Goal: Task Accomplishment & Management: Manage account settings

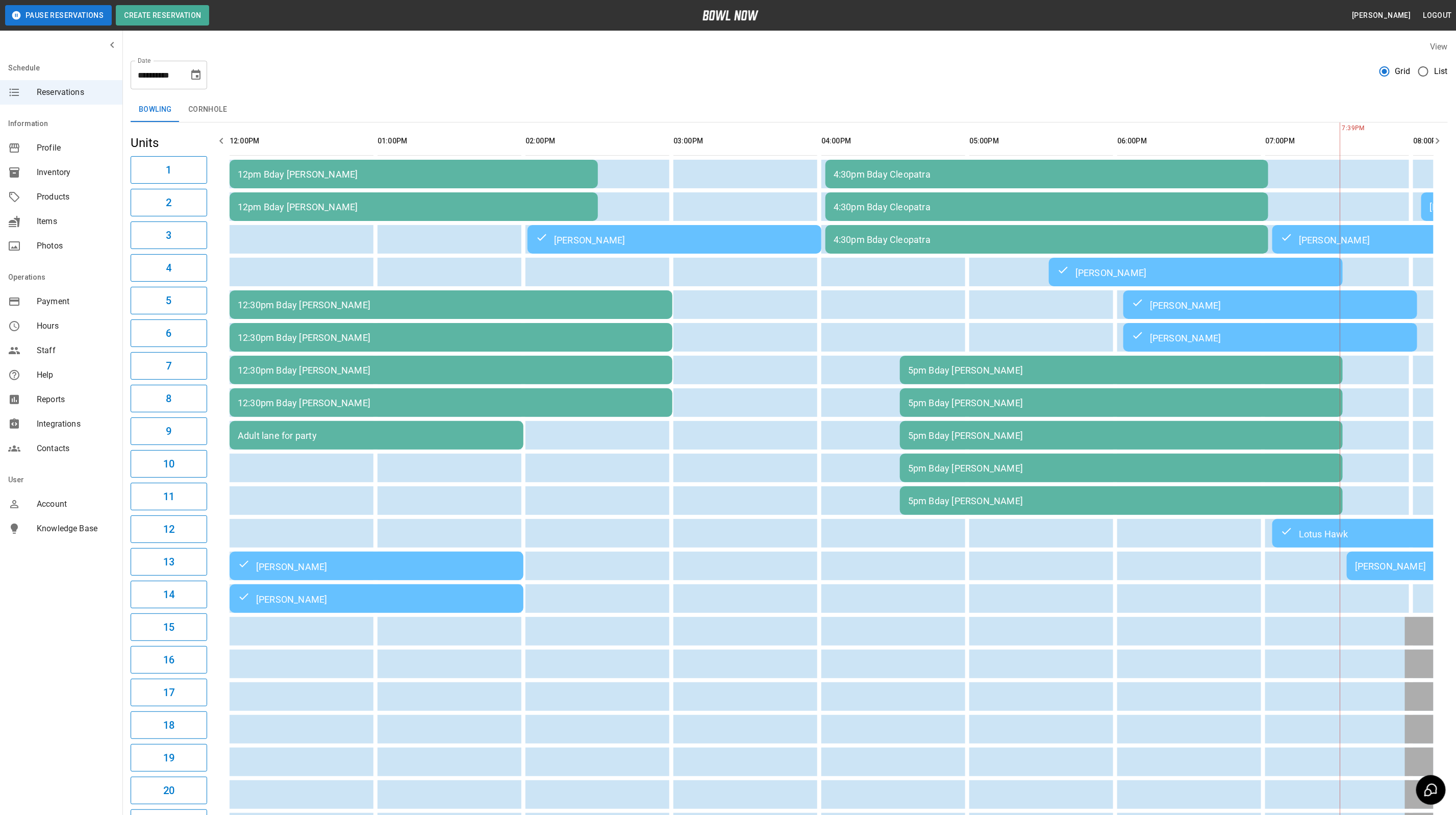
scroll to position [0, 557]
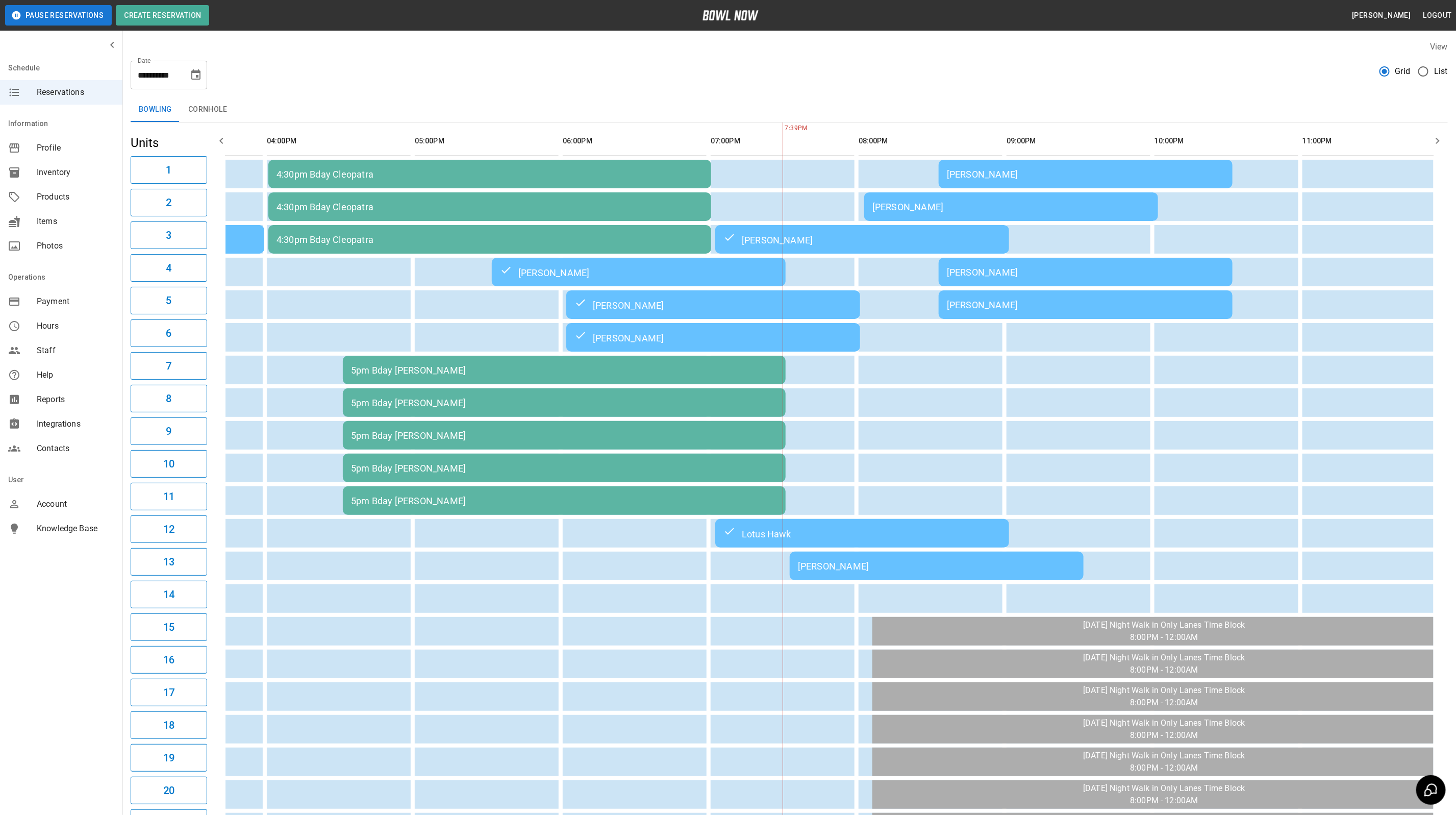
click at [522, 372] on div "5pm Bday [PERSON_NAME]" at bounding box center [564, 370] width 427 height 11
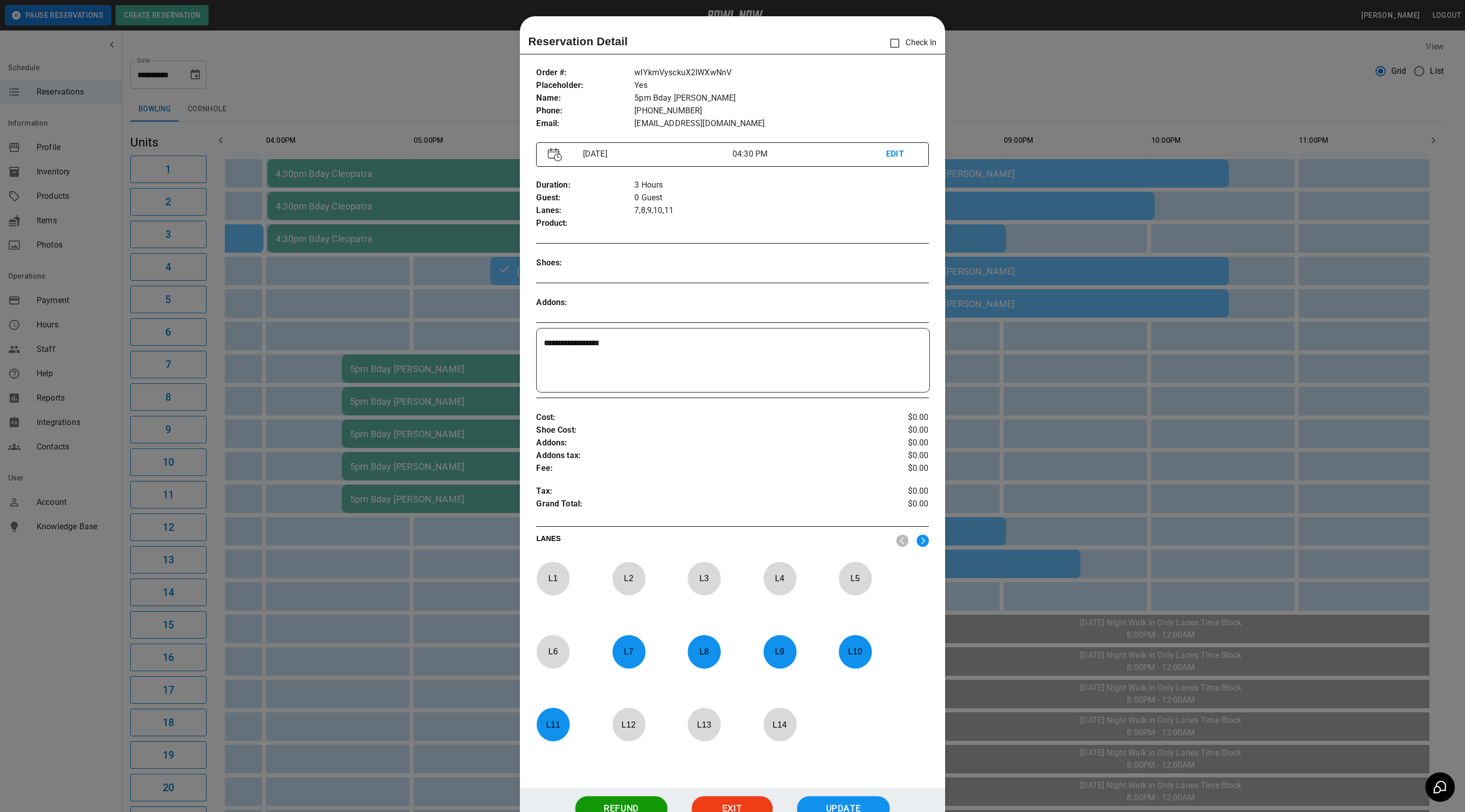
scroll to position [16, 0]
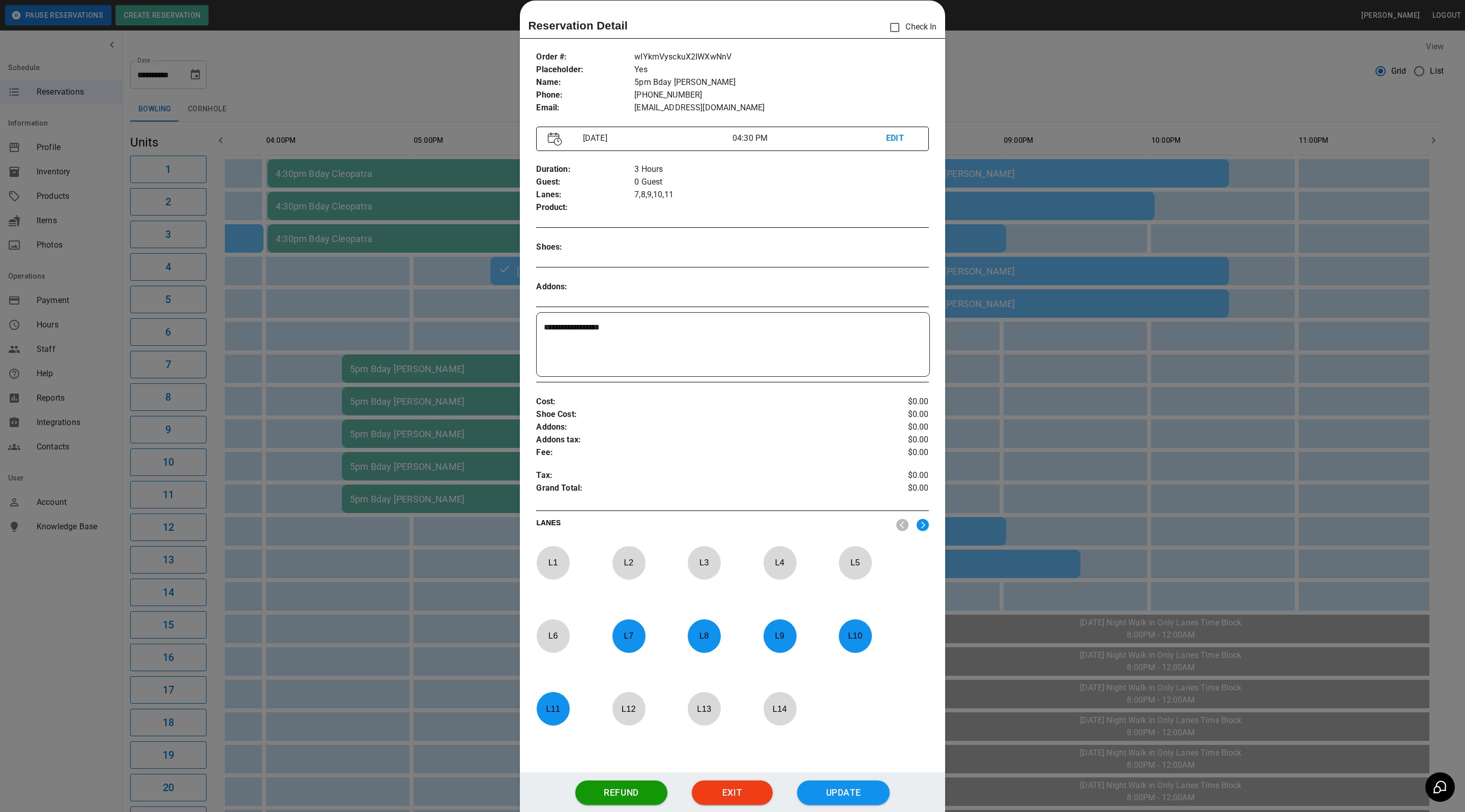
click at [1047, 87] on div at bounding box center [732, 406] width 1465 height 812
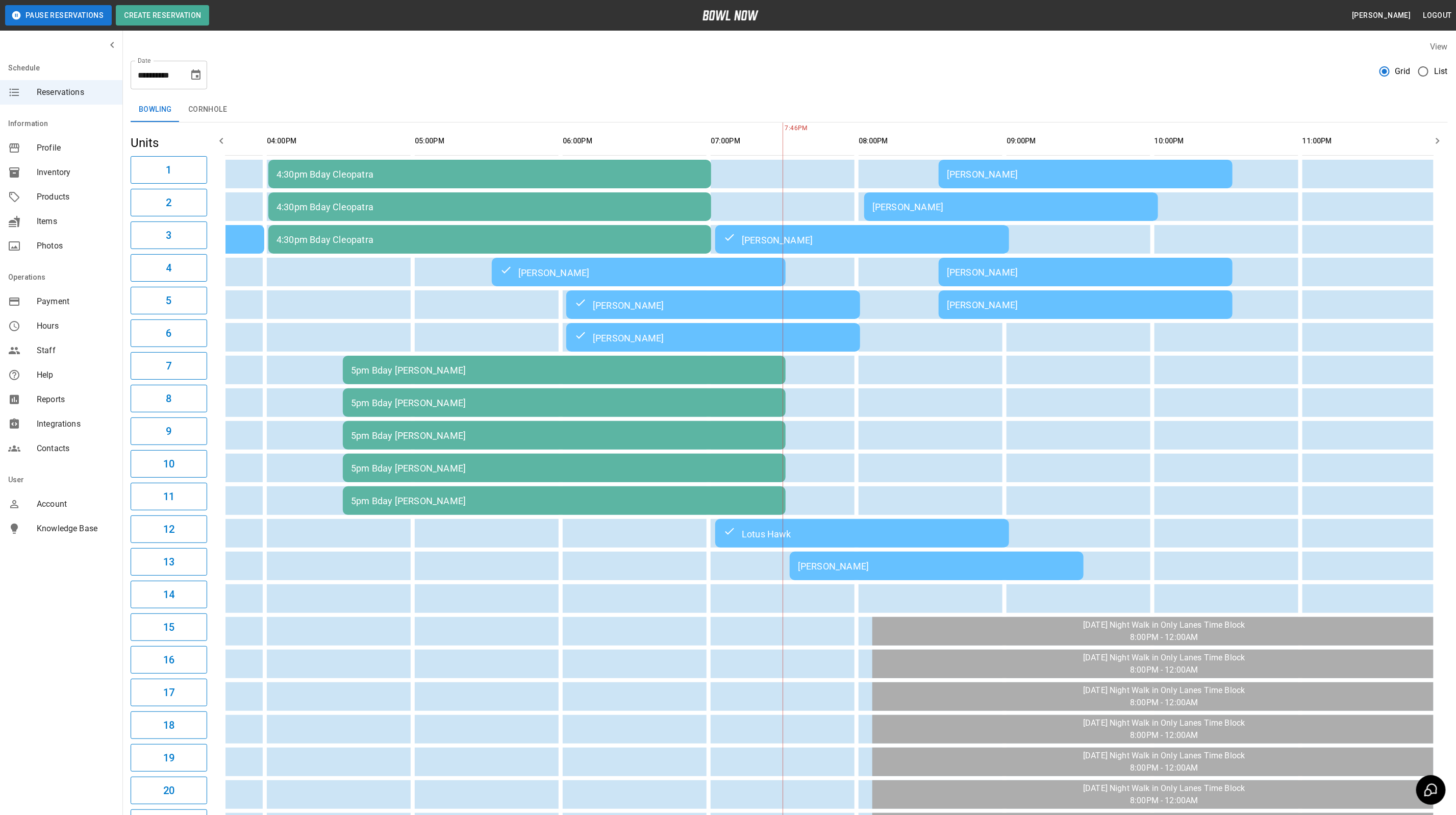
click at [830, 567] on div "[PERSON_NAME]" at bounding box center [937, 566] width 278 height 11
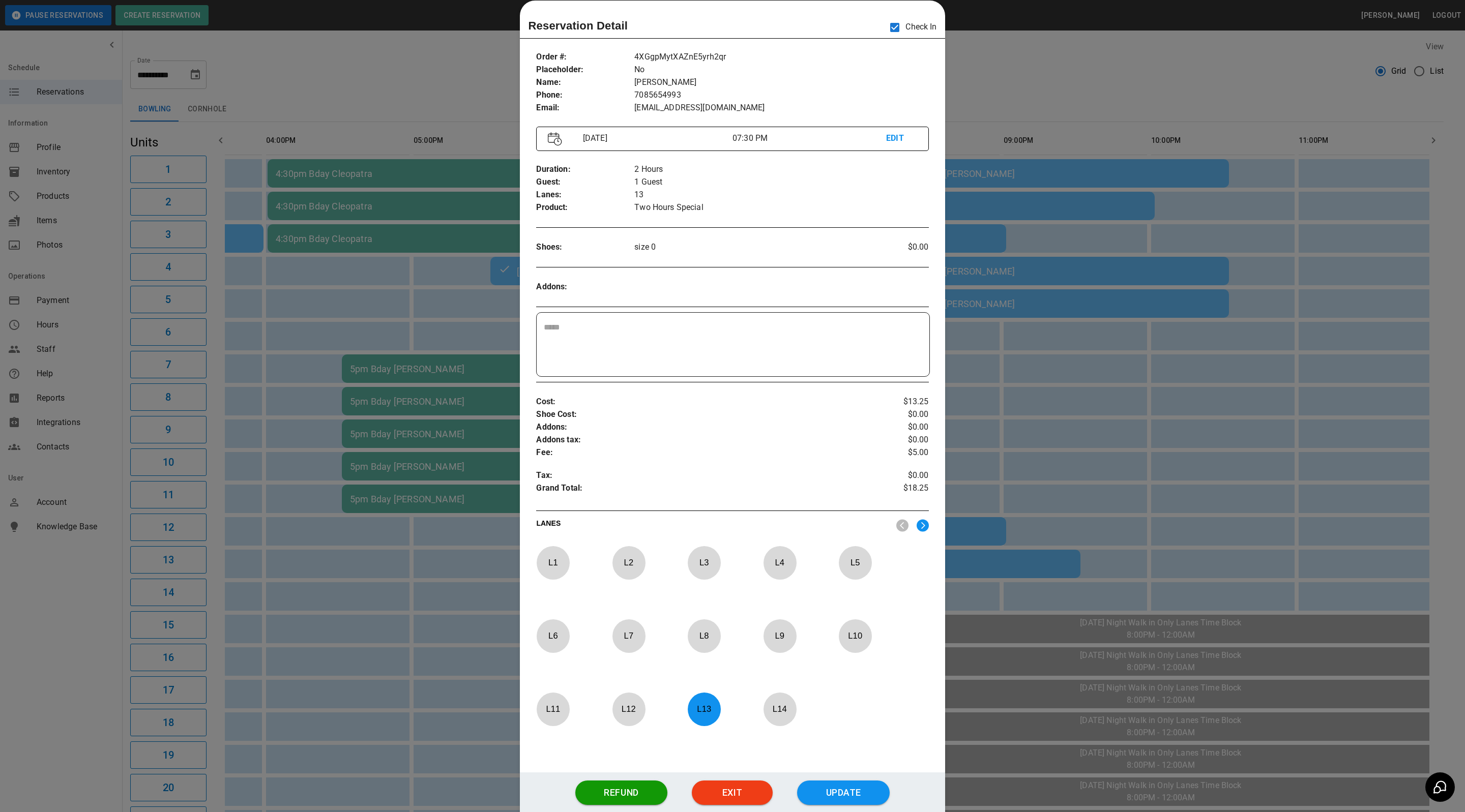
click at [1039, 66] on div at bounding box center [732, 406] width 1465 height 812
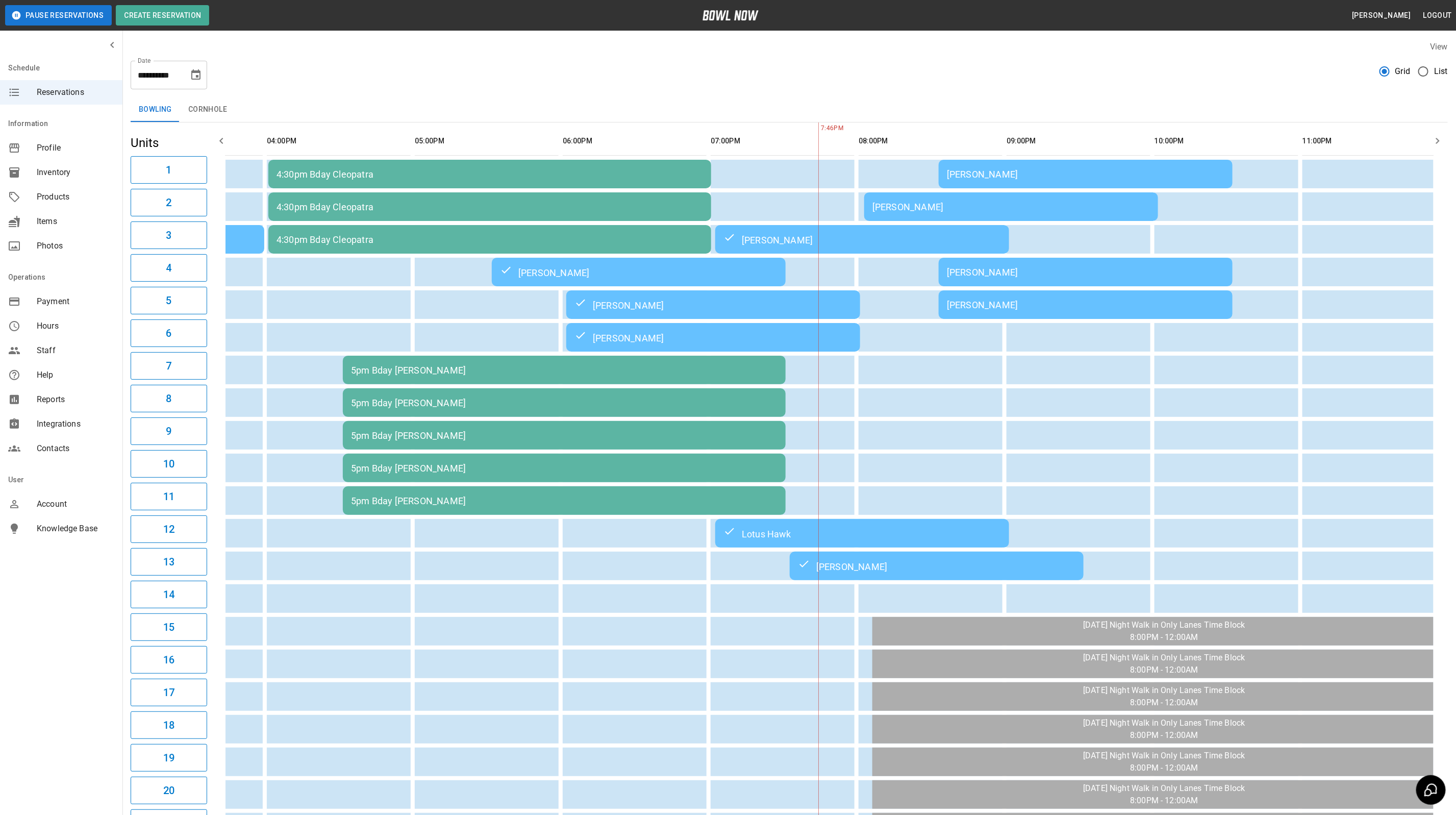
click at [1069, 265] on td "[PERSON_NAME]" at bounding box center [1085, 272] width 294 height 29
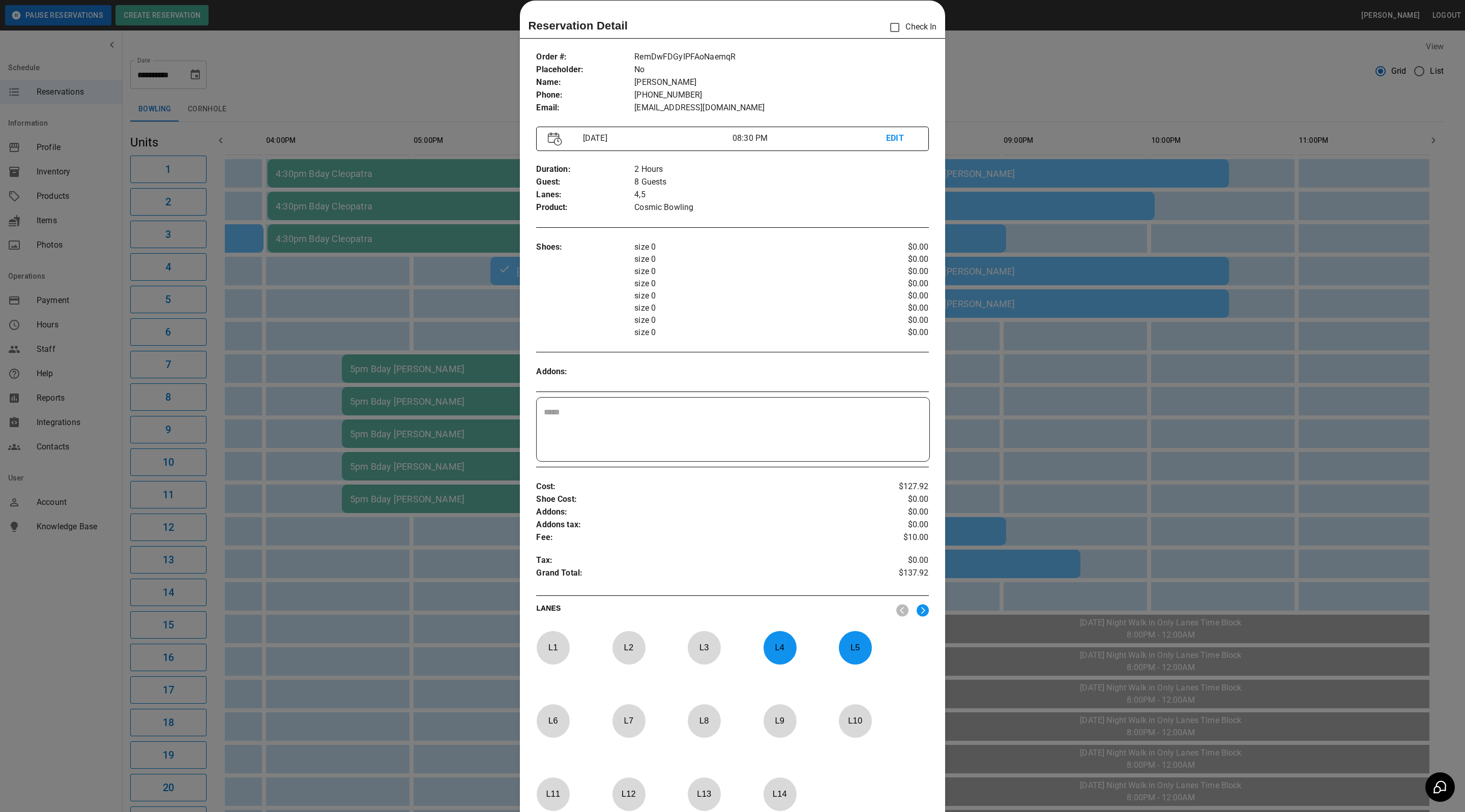
click at [1053, 65] on div at bounding box center [732, 406] width 1465 height 812
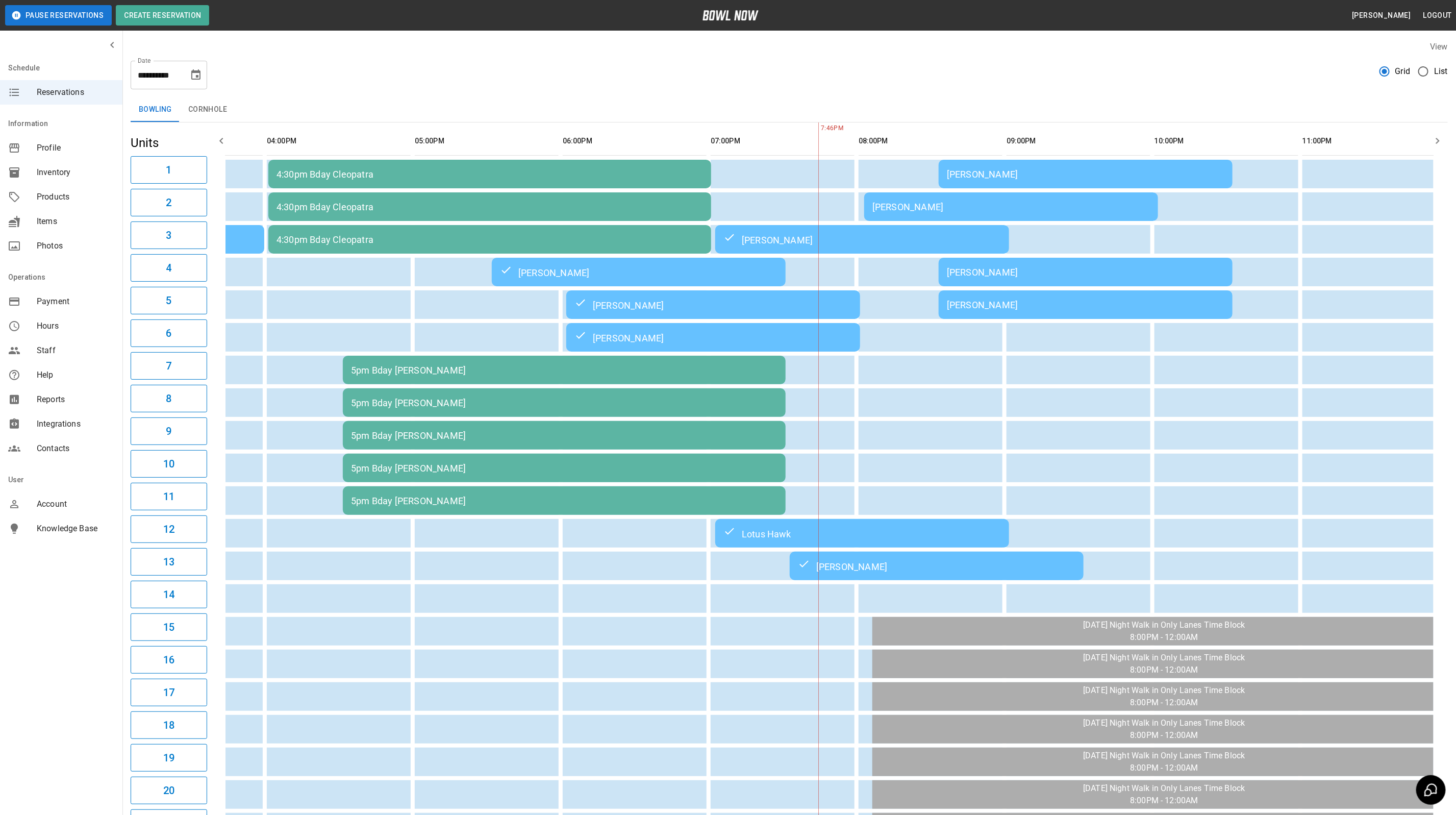
click at [1023, 177] on div "[PERSON_NAME]" at bounding box center [1086, 174] width 278 height 11
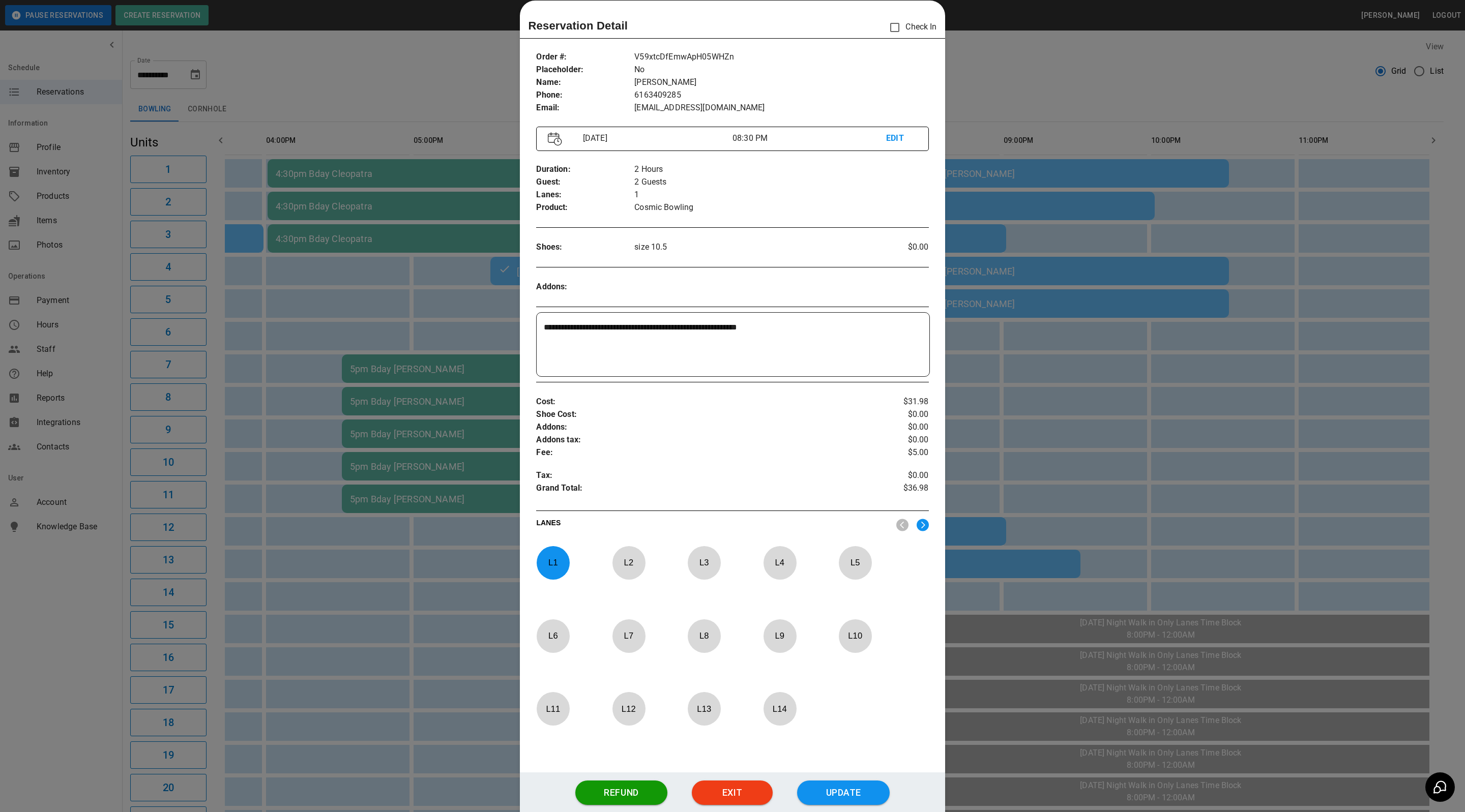
drag, startPoint x: 1104, startPoint y: 71, endPoint x: 1156, endPoint y: 71, distance: 52.0
click at [1104, 71] on div at bounding box center [732, 406] width 1465 height 812
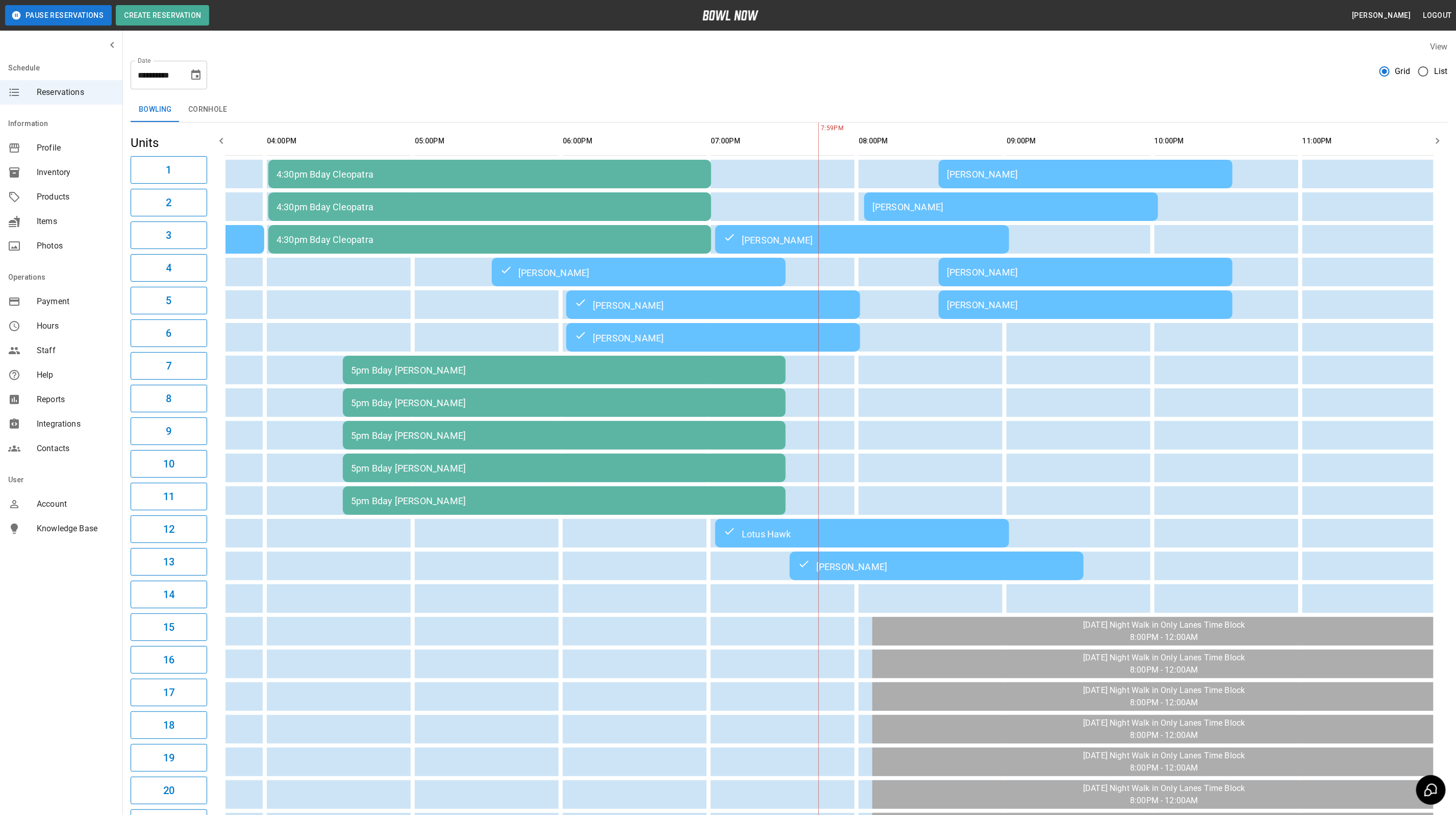
click at [936, 208] on div "[PERSON_NAME]" at bounding box center [1011, 207] width 278 height 11
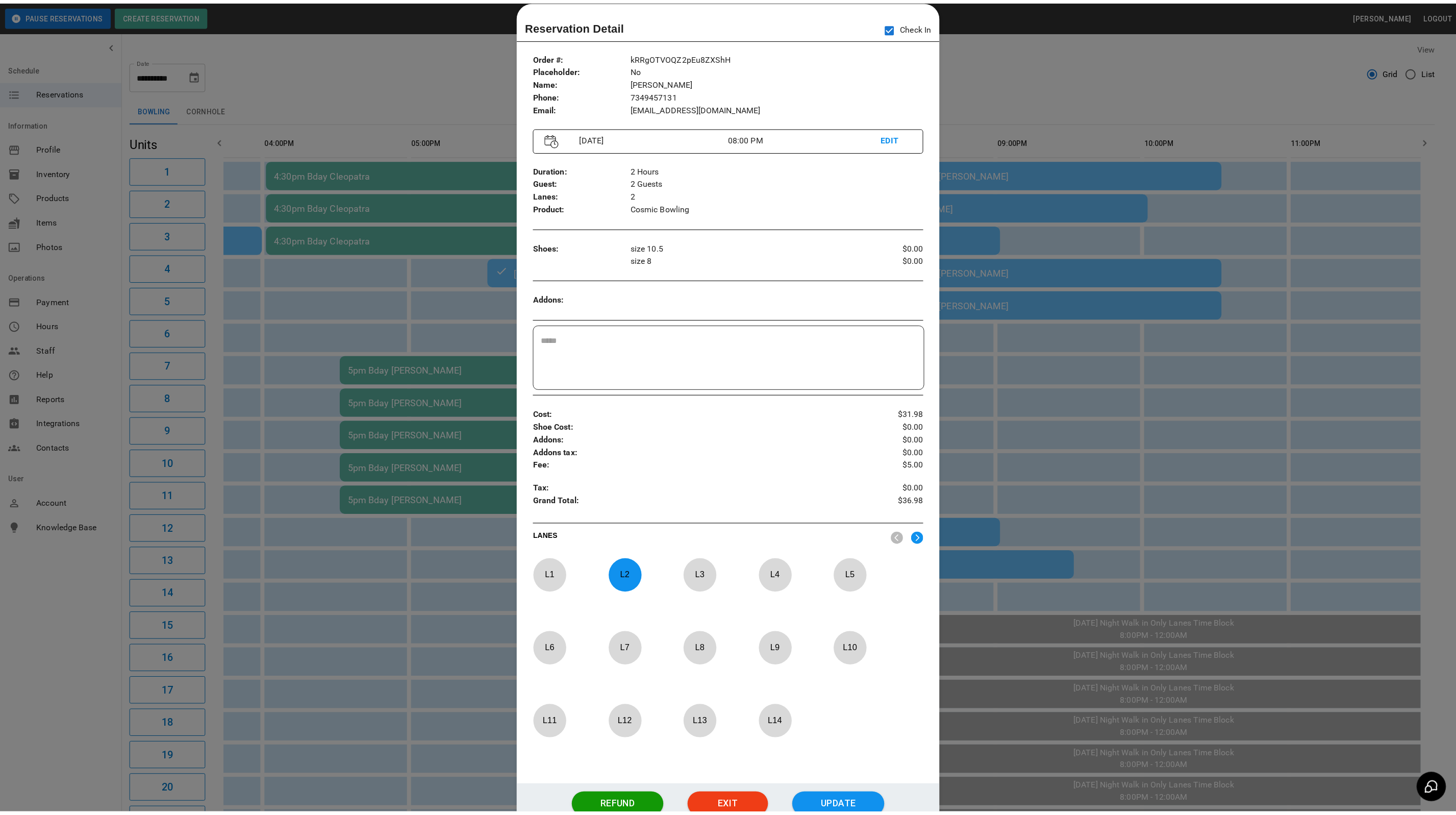
scroll to position [0, 545]
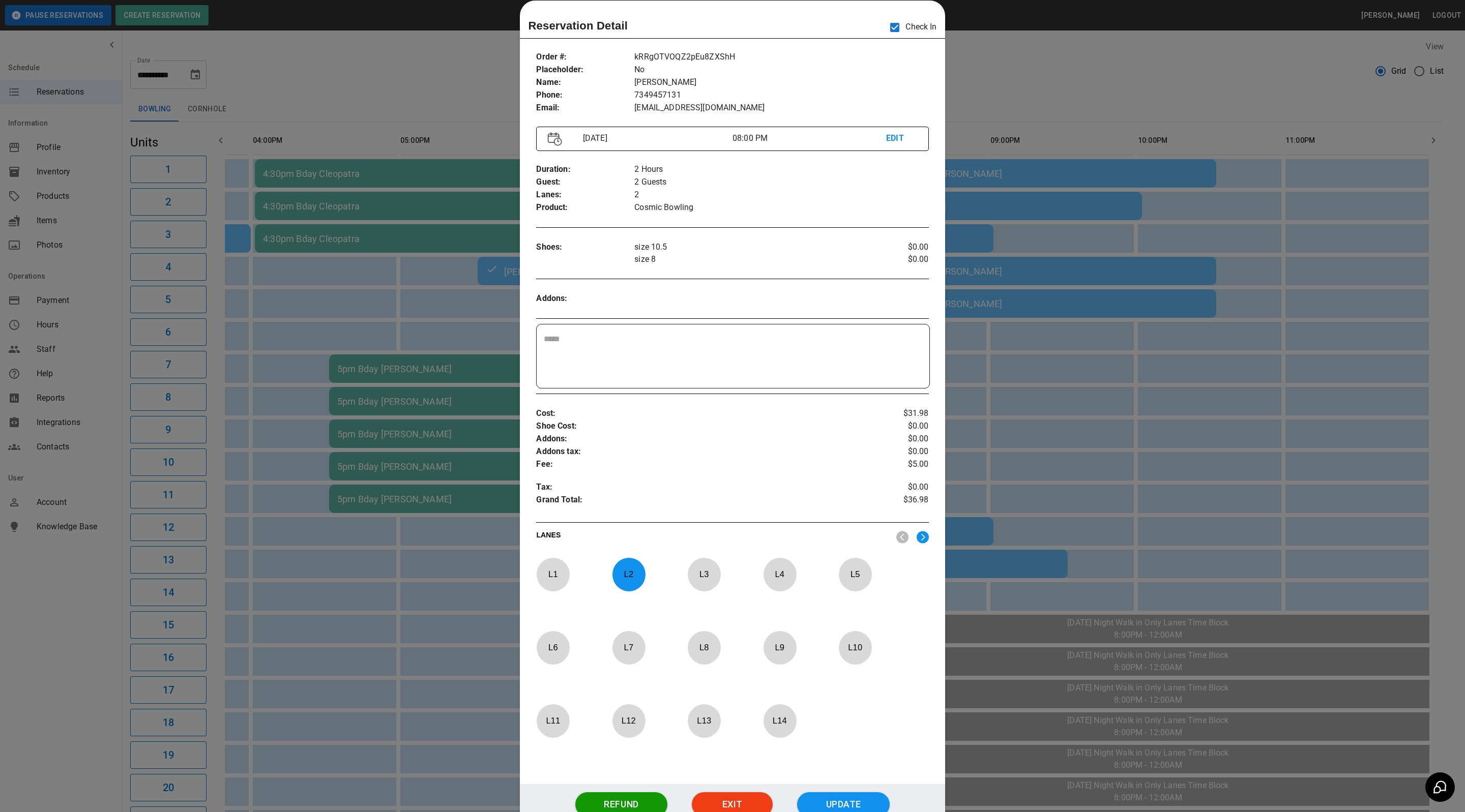
click at [1104, 83] on div at bounding box center [732, 406] width 1465 height 812
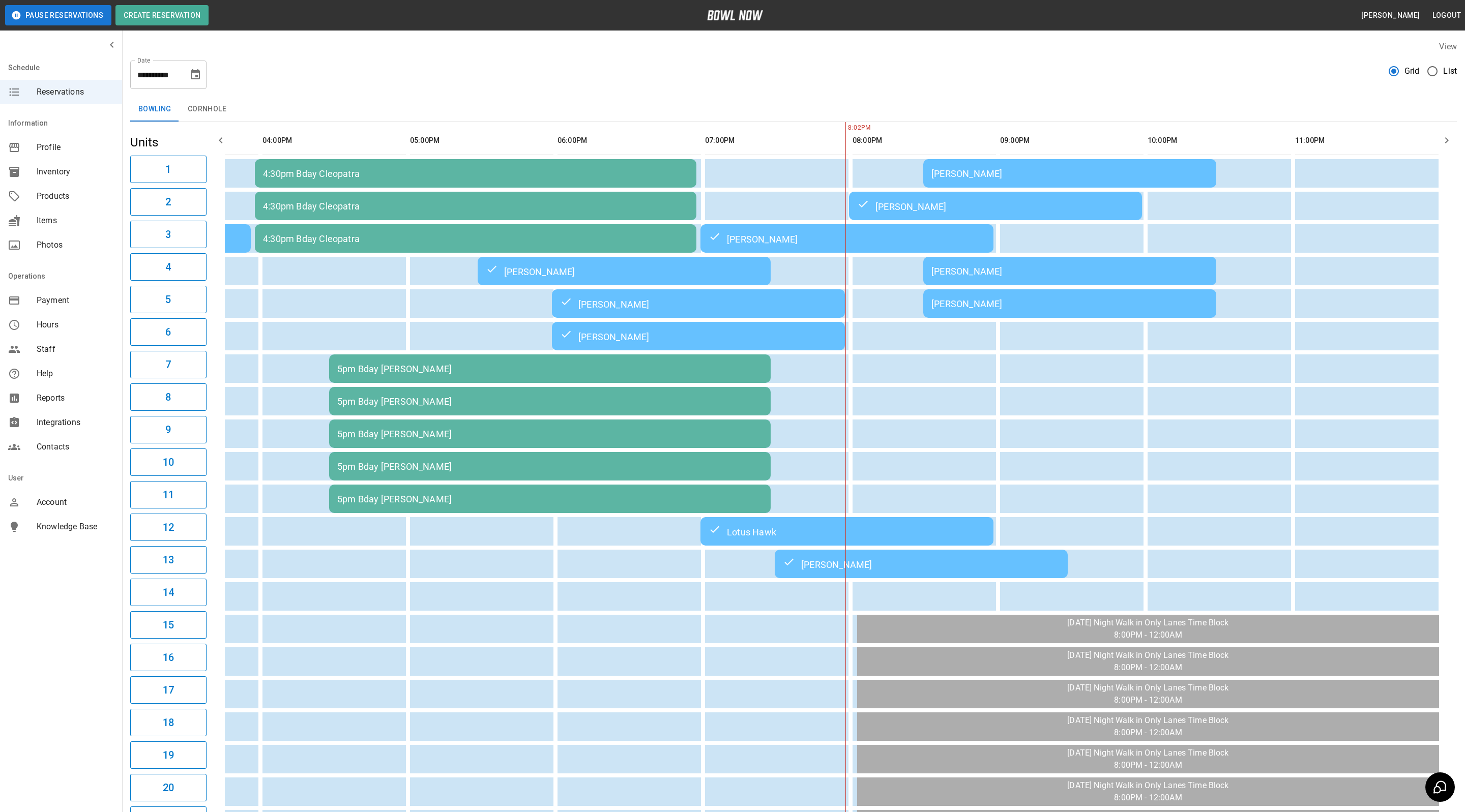
scroll to position [0, 556]
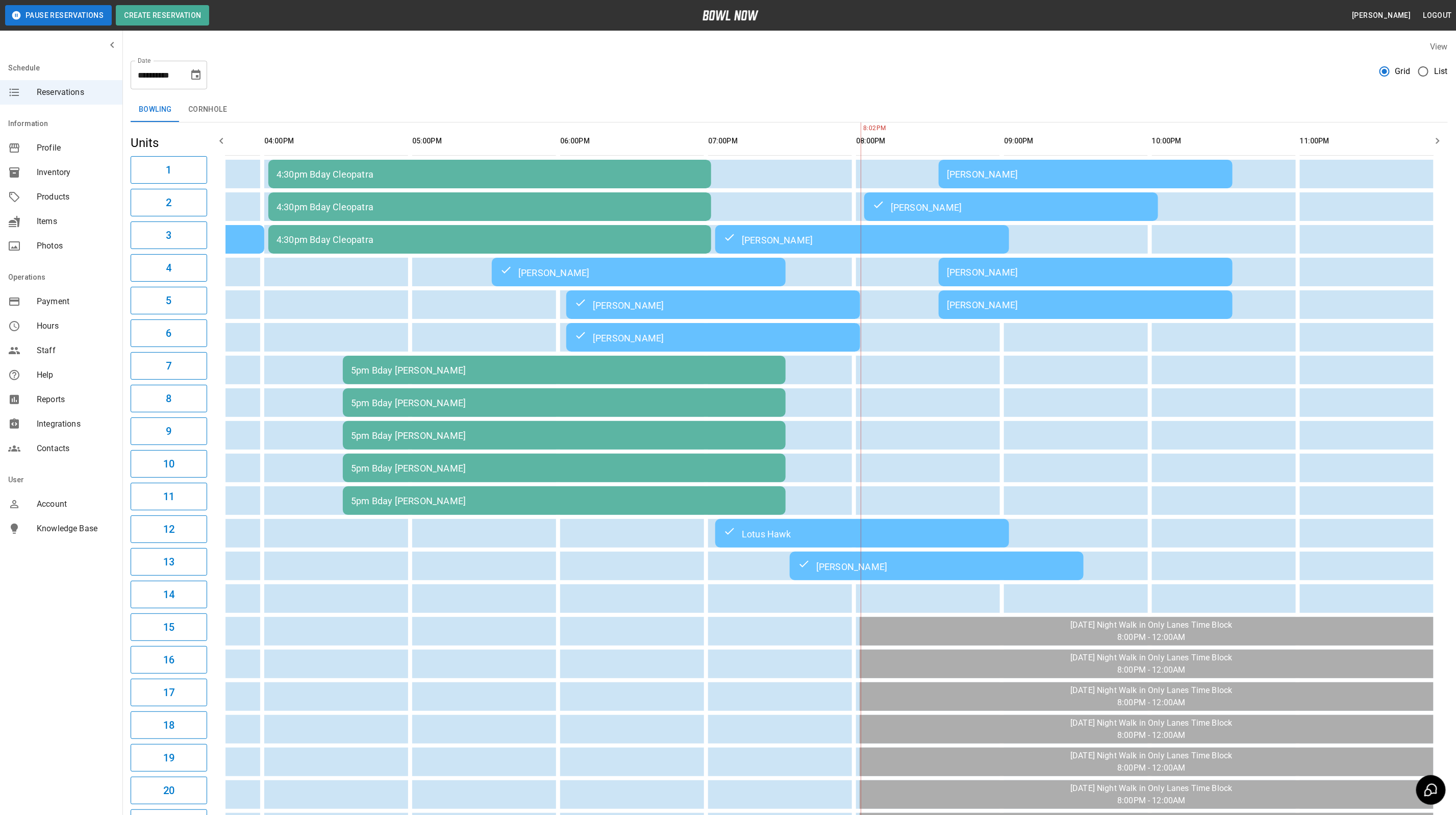
click at [927, 204] on div "[PERSON_NAME]" at bounding box center [1011, 207] width 278 height 12
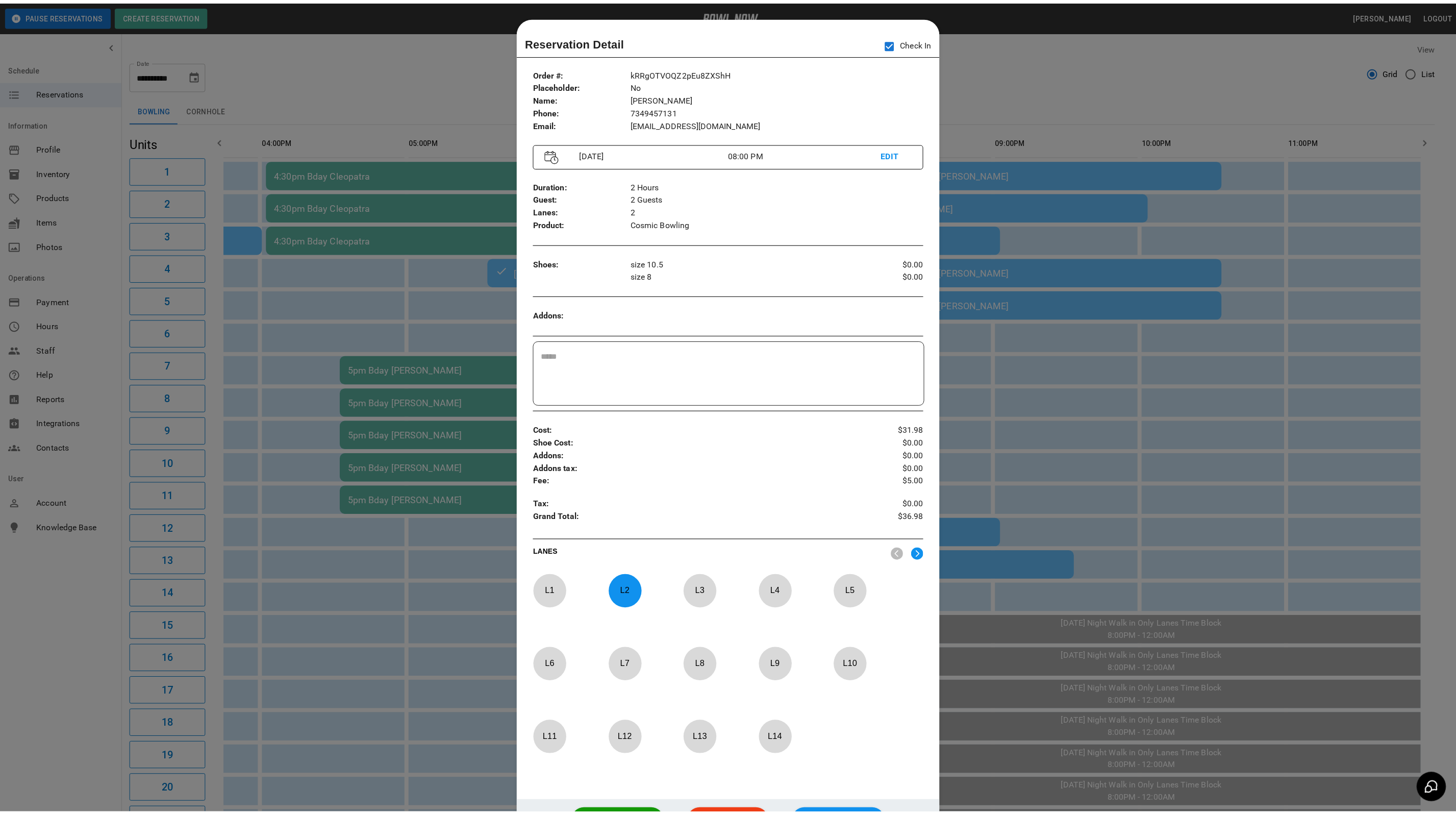
scroll to position [16, 0]
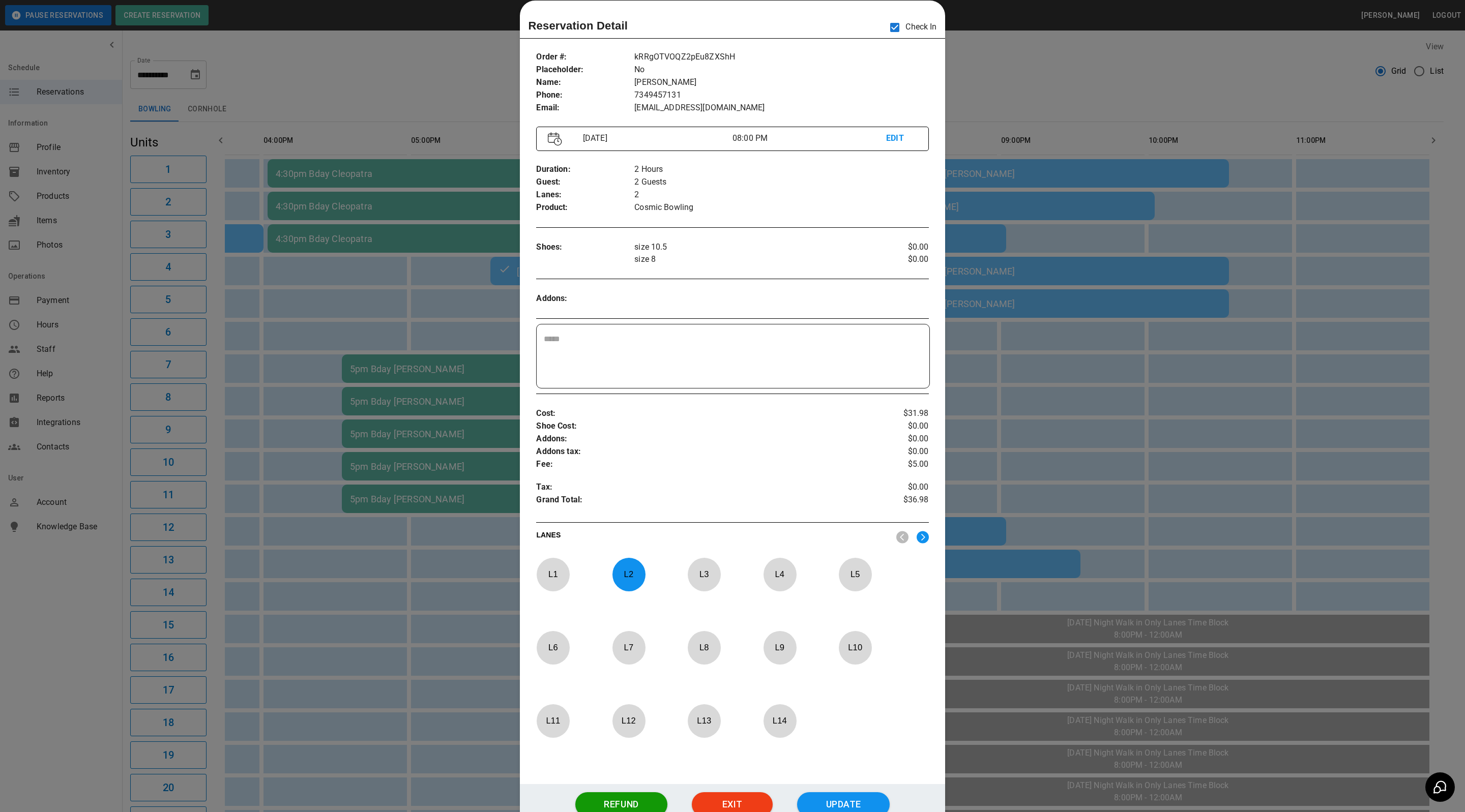
drag, startPoint x: 1116, startPoint y: 78, endPoint x: 1256, endPoint y: 26, distance: 149.3
click at [1116, 78] on div at bounding box center [732, 406] width 1465 height 812
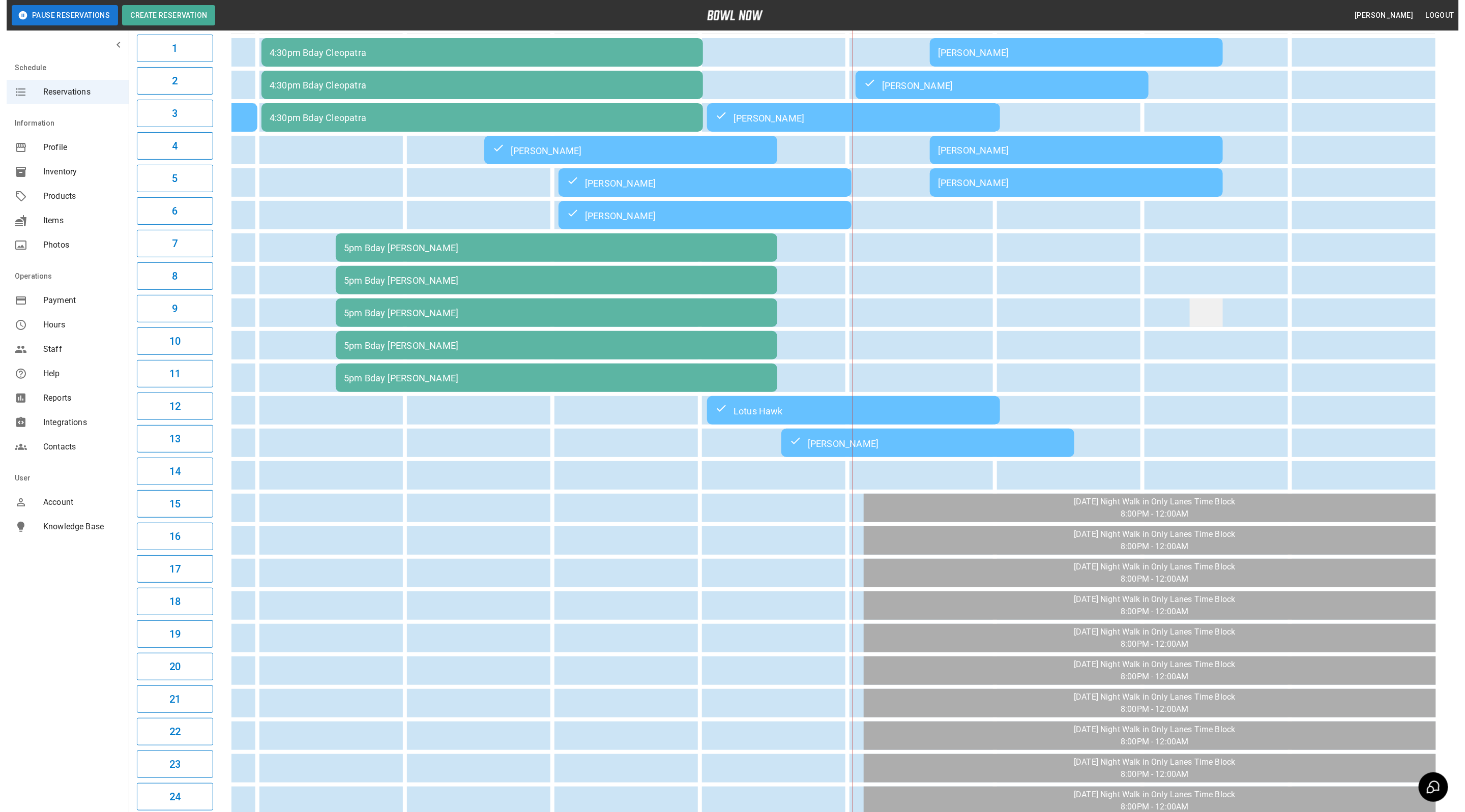
scroll to position [0, 0]
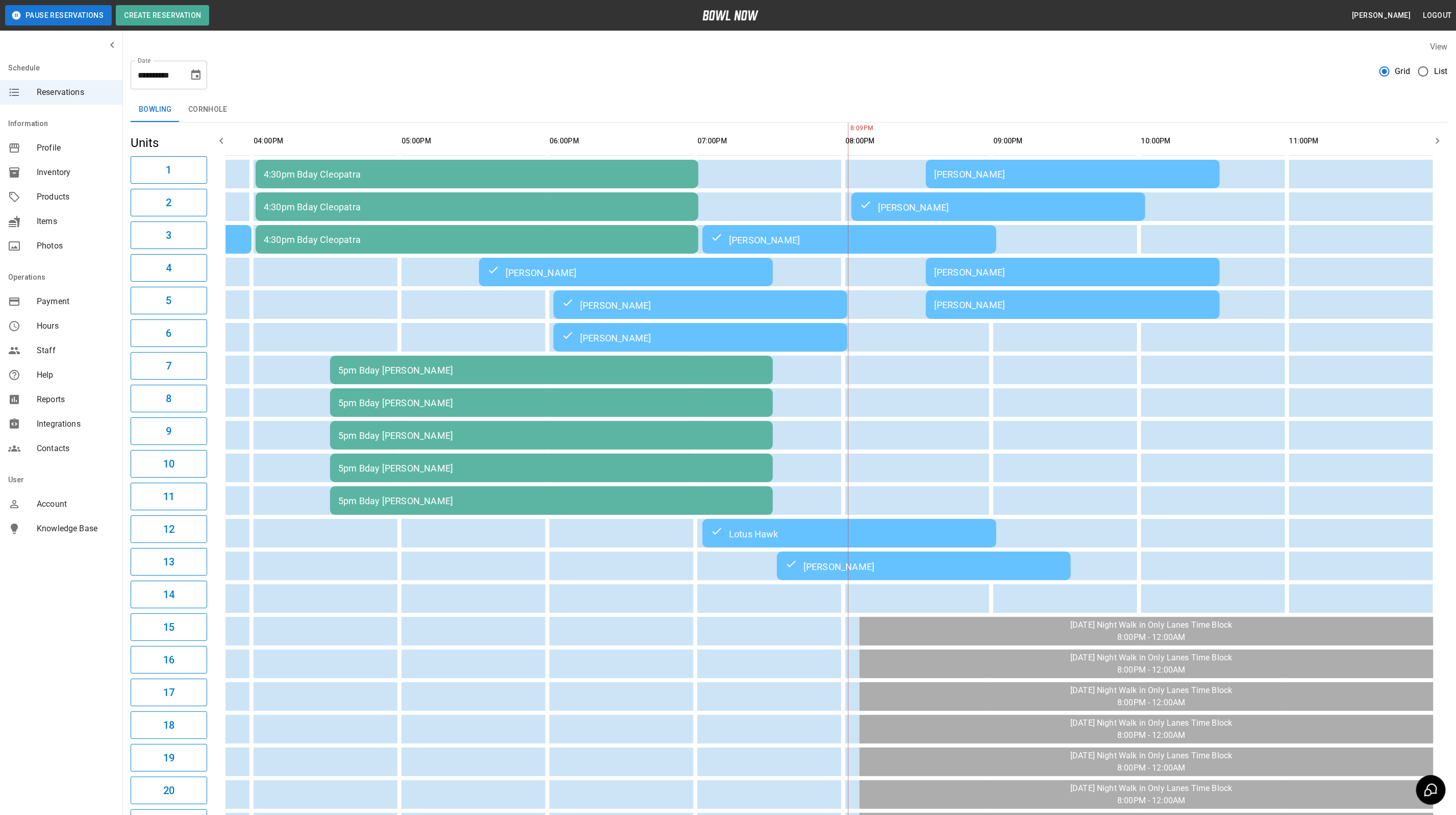
click at [1152, 261] on td "[PERSON_NAME]" at bounding box center [1072, 272] width 294 height 29
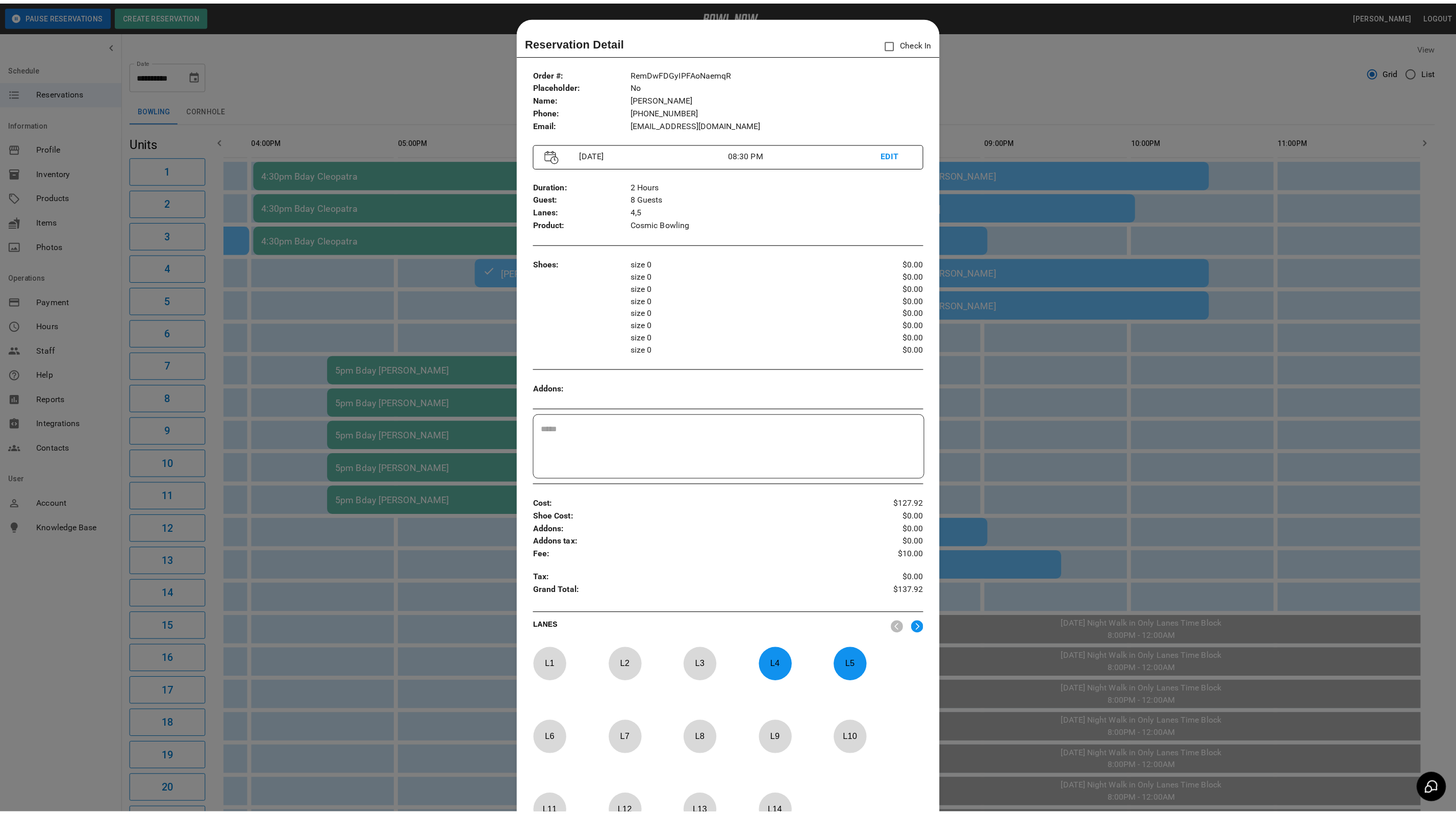
scroll to position [16, 0]
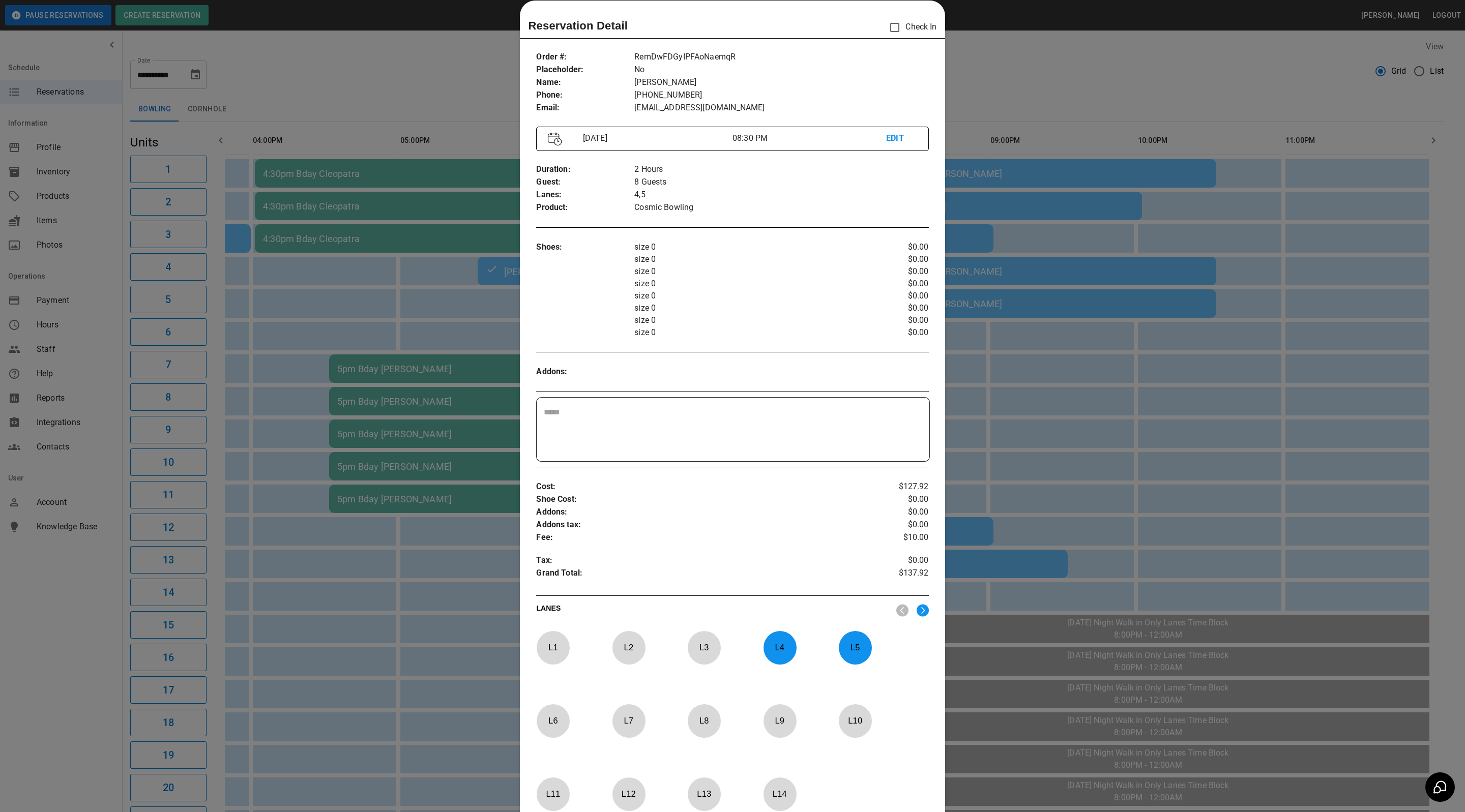
click at [1148, 260] on div at bounding box center [732, 406] width 1465 height 812
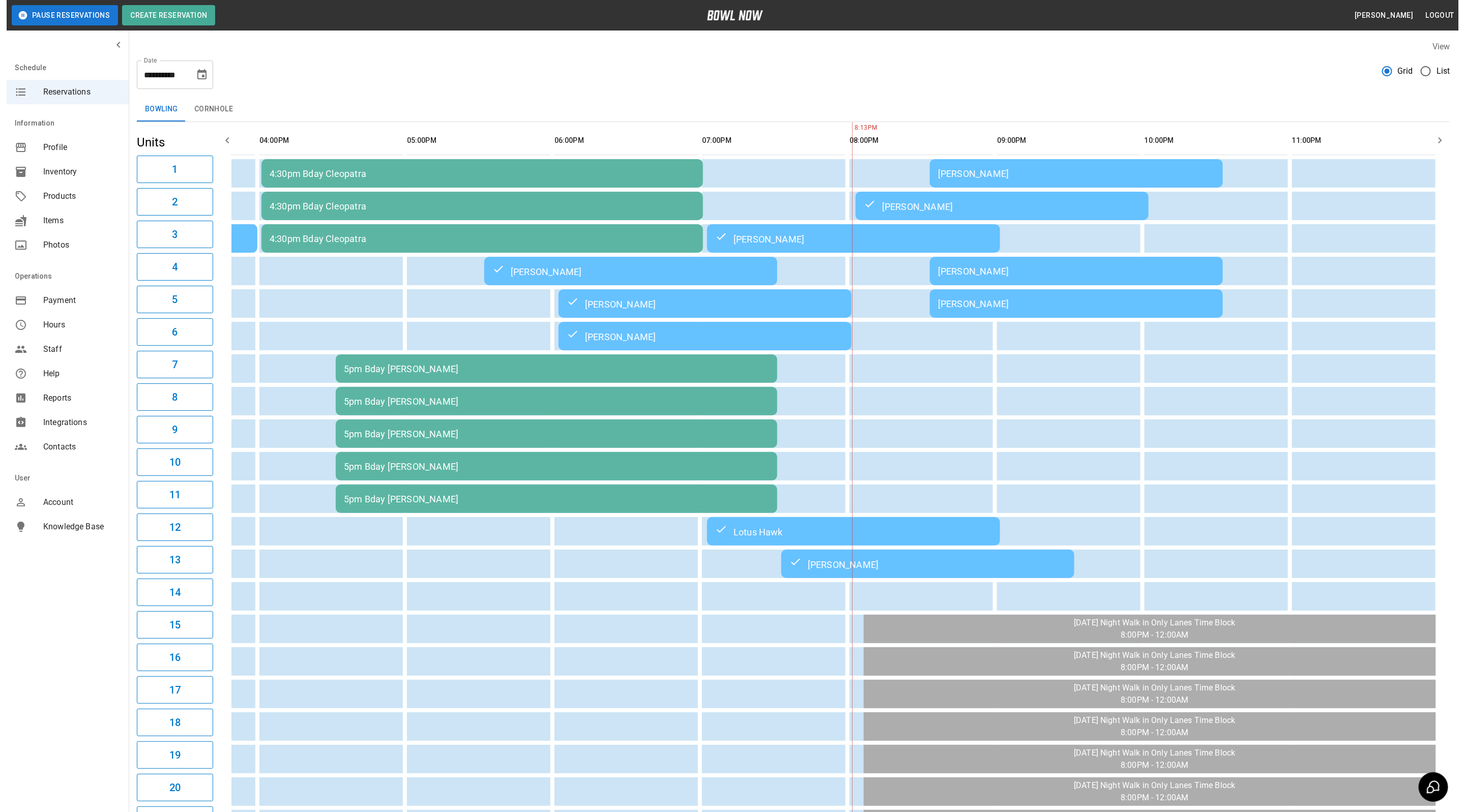
scroll to position [0, 556]
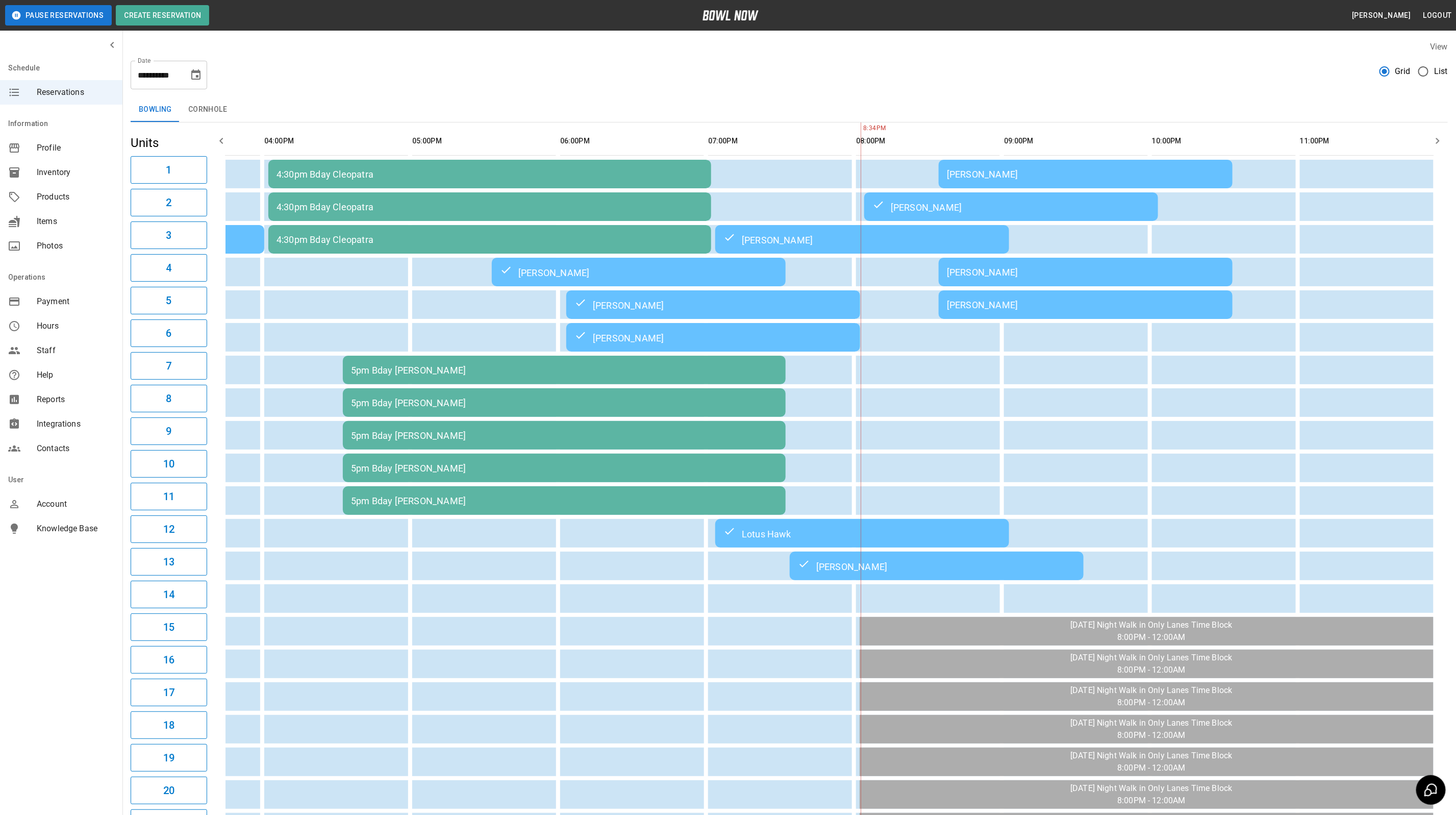
click at [1103, 273] on div "[PERSON_NAME]" at bounding box center [1086, 272] width 278 height 11
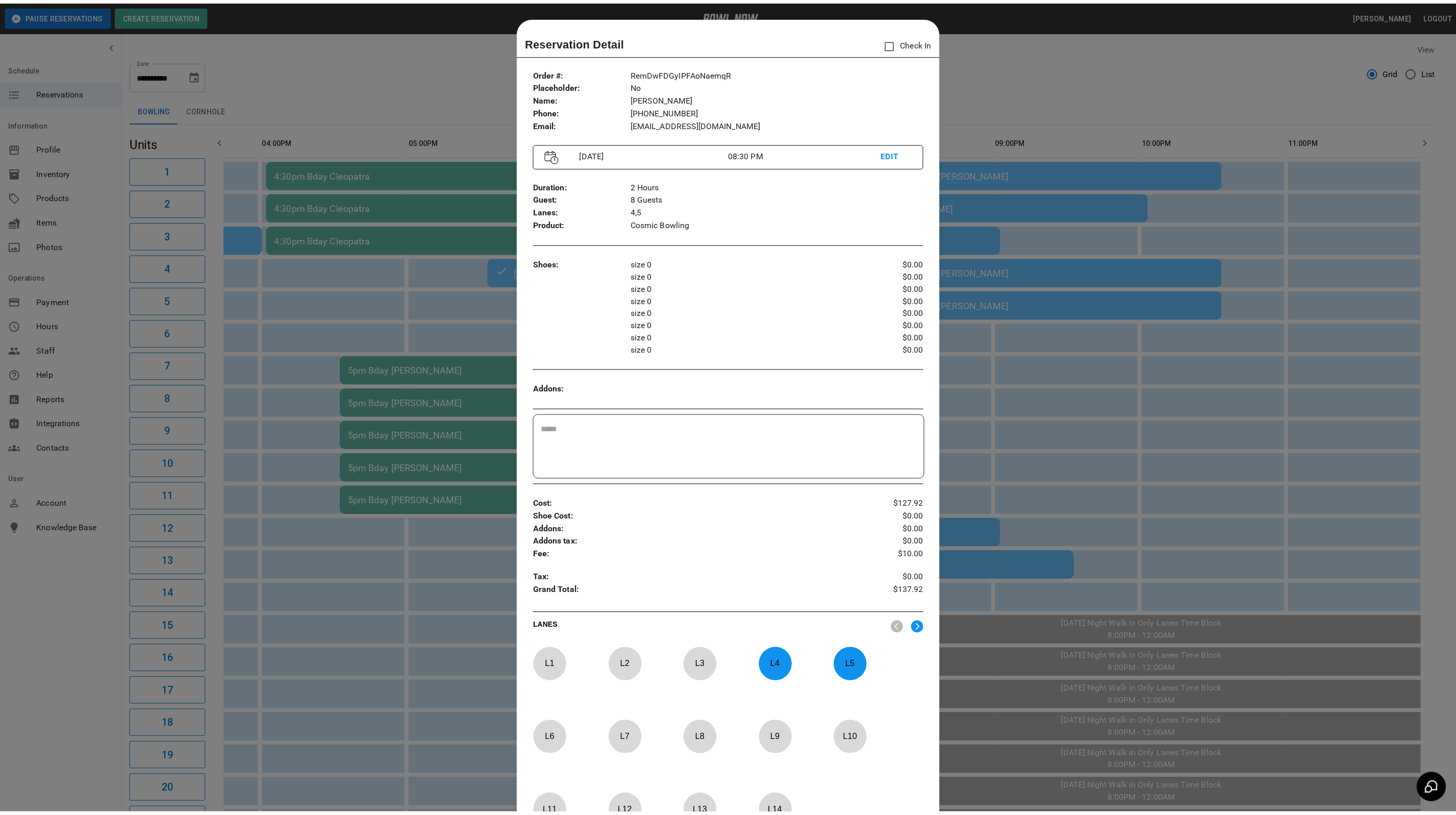
scroll to position [16, 0]
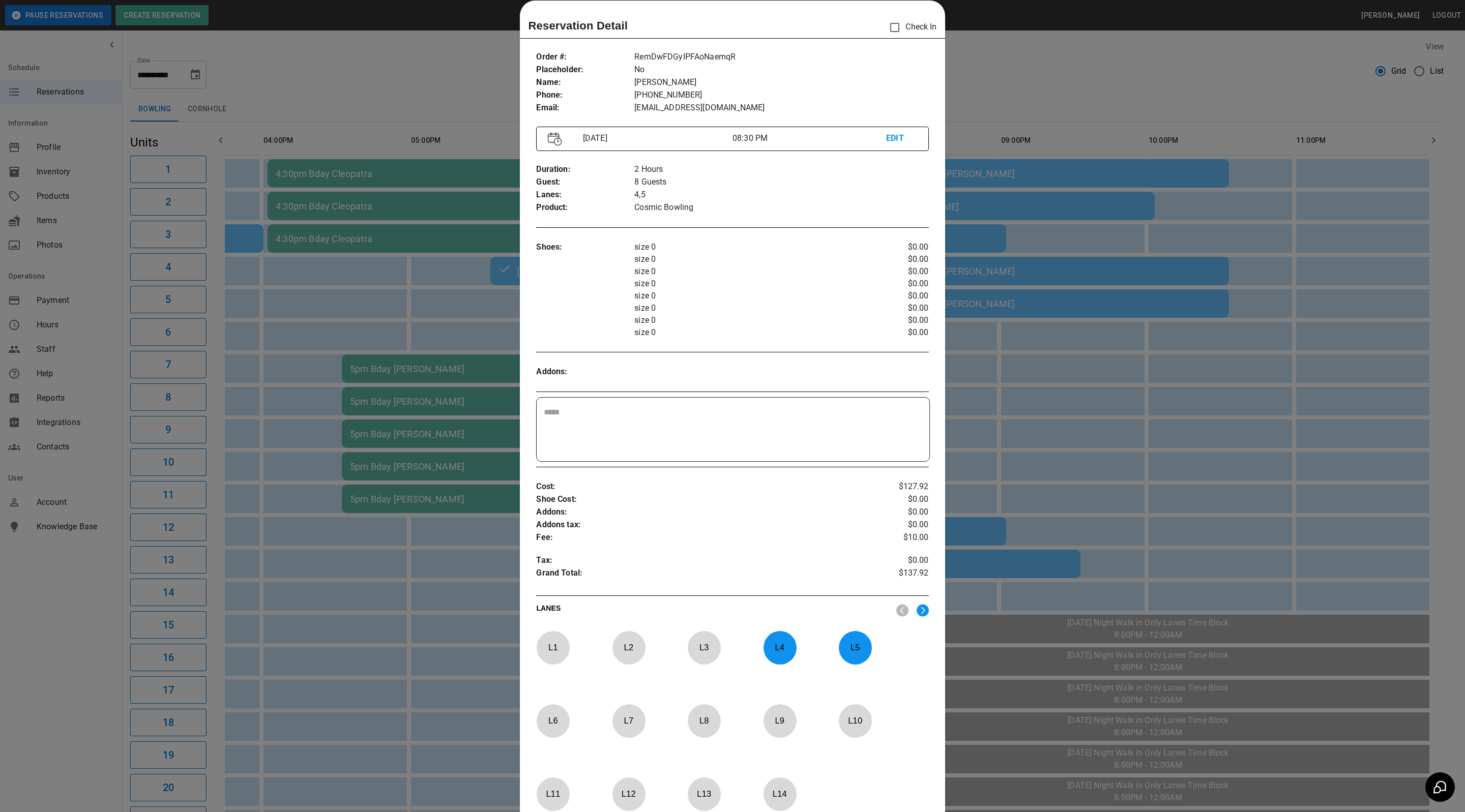
click at [1068, 81] on div at bounding box center [732, 406] width 1465 height 812
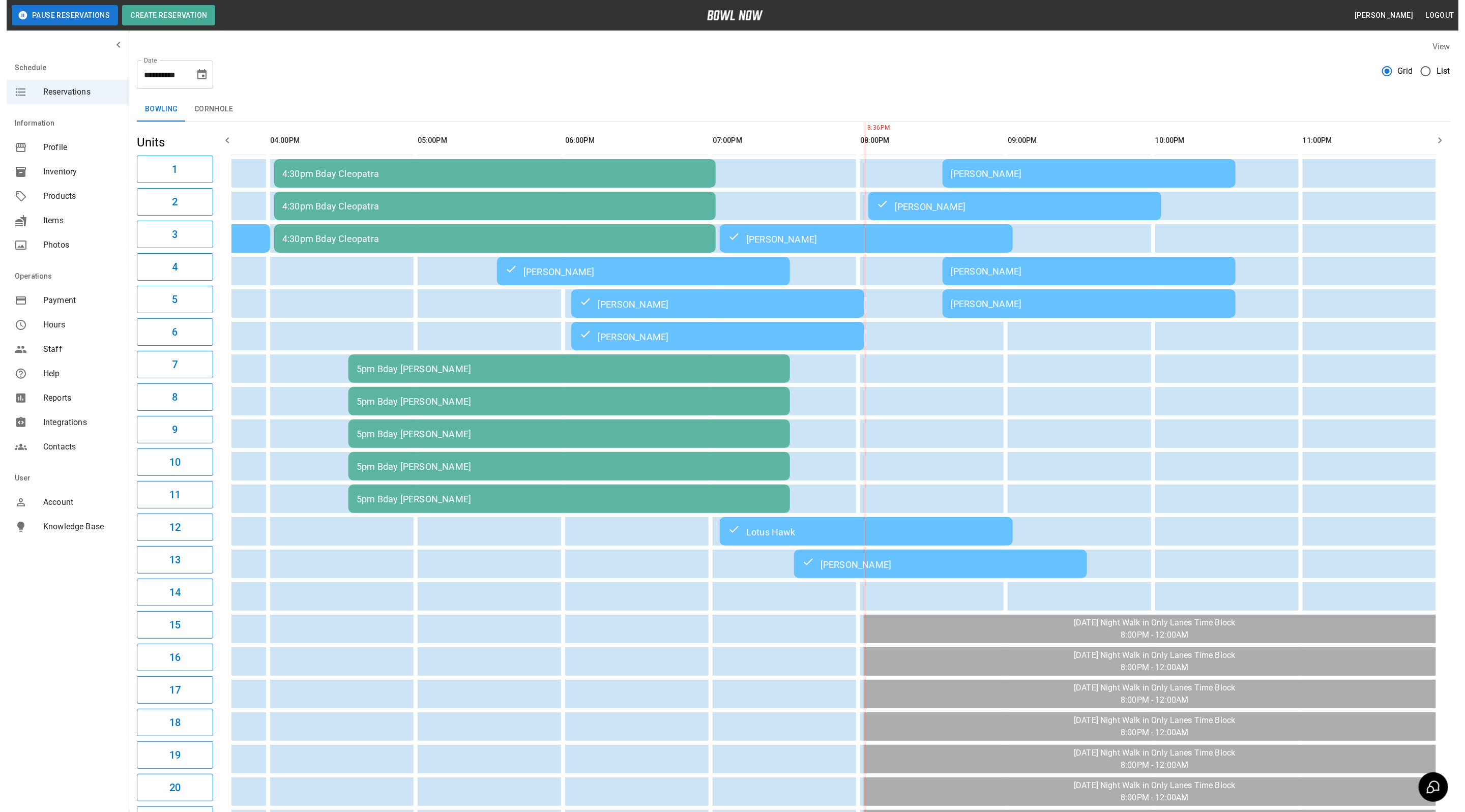
scroll to position [0, 531]
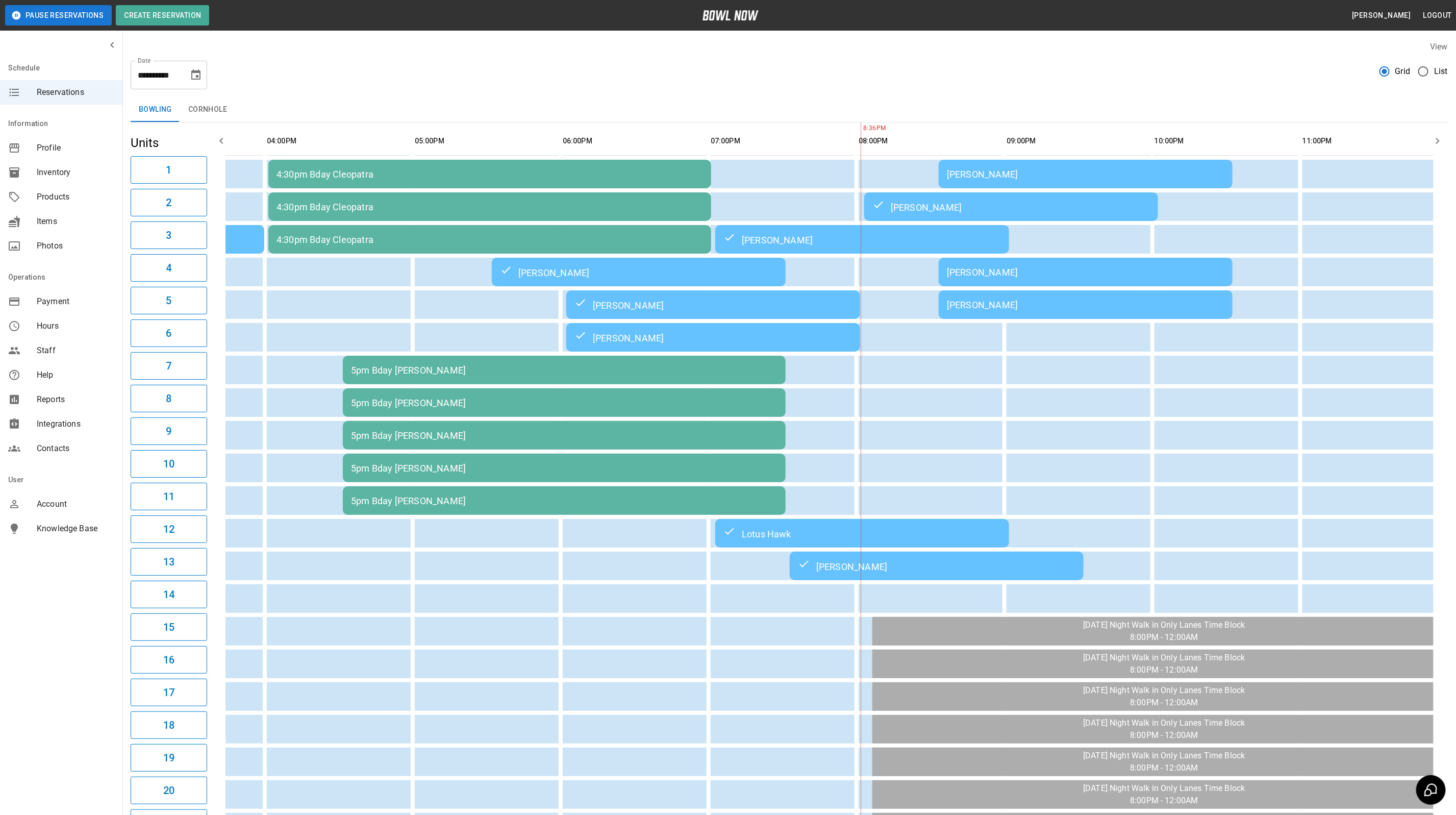
click at [1070, 314] on td "[PERSON_NAME]" at bounding box center [1085, 304] width 294 height 29
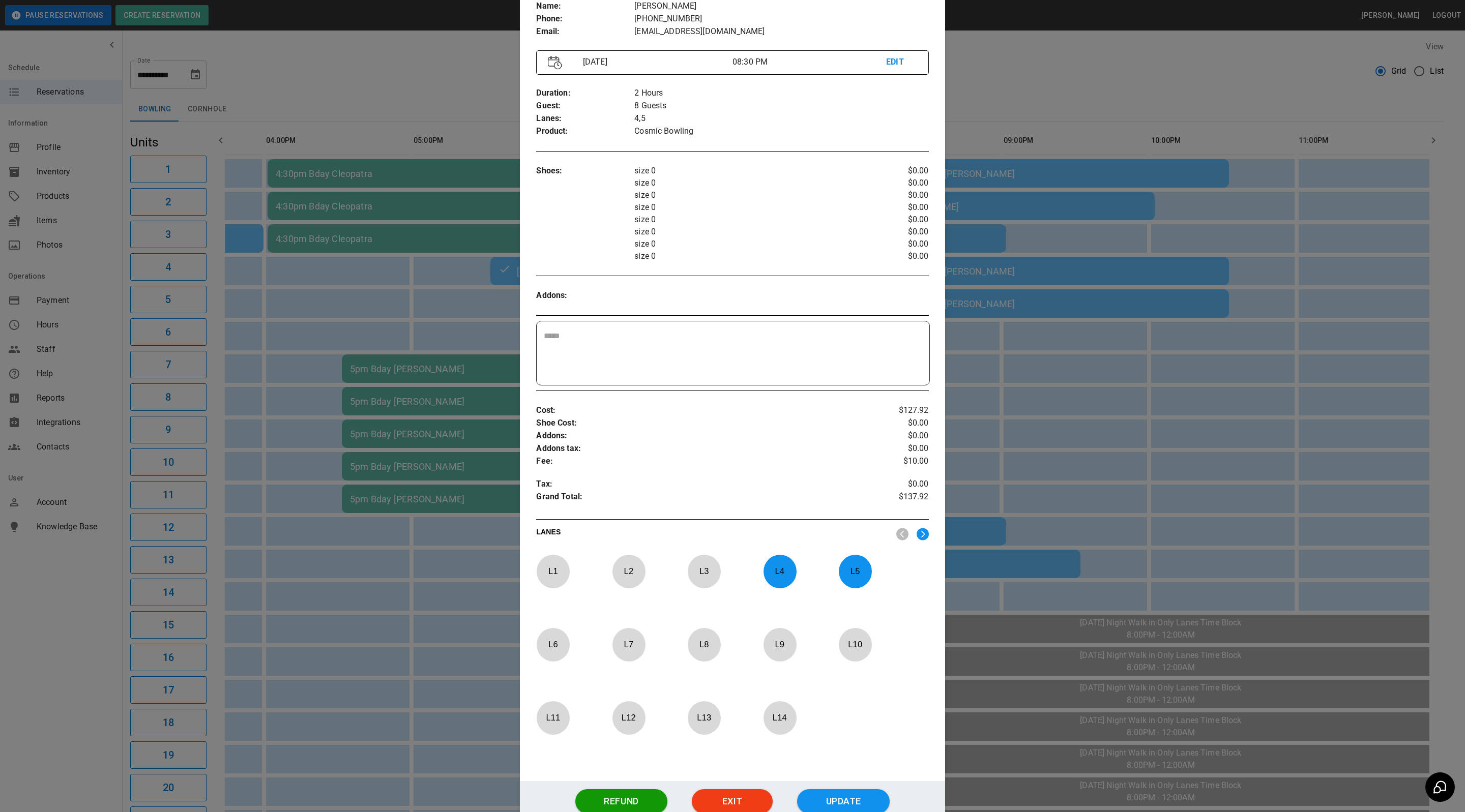
scroll to position [0, 0]
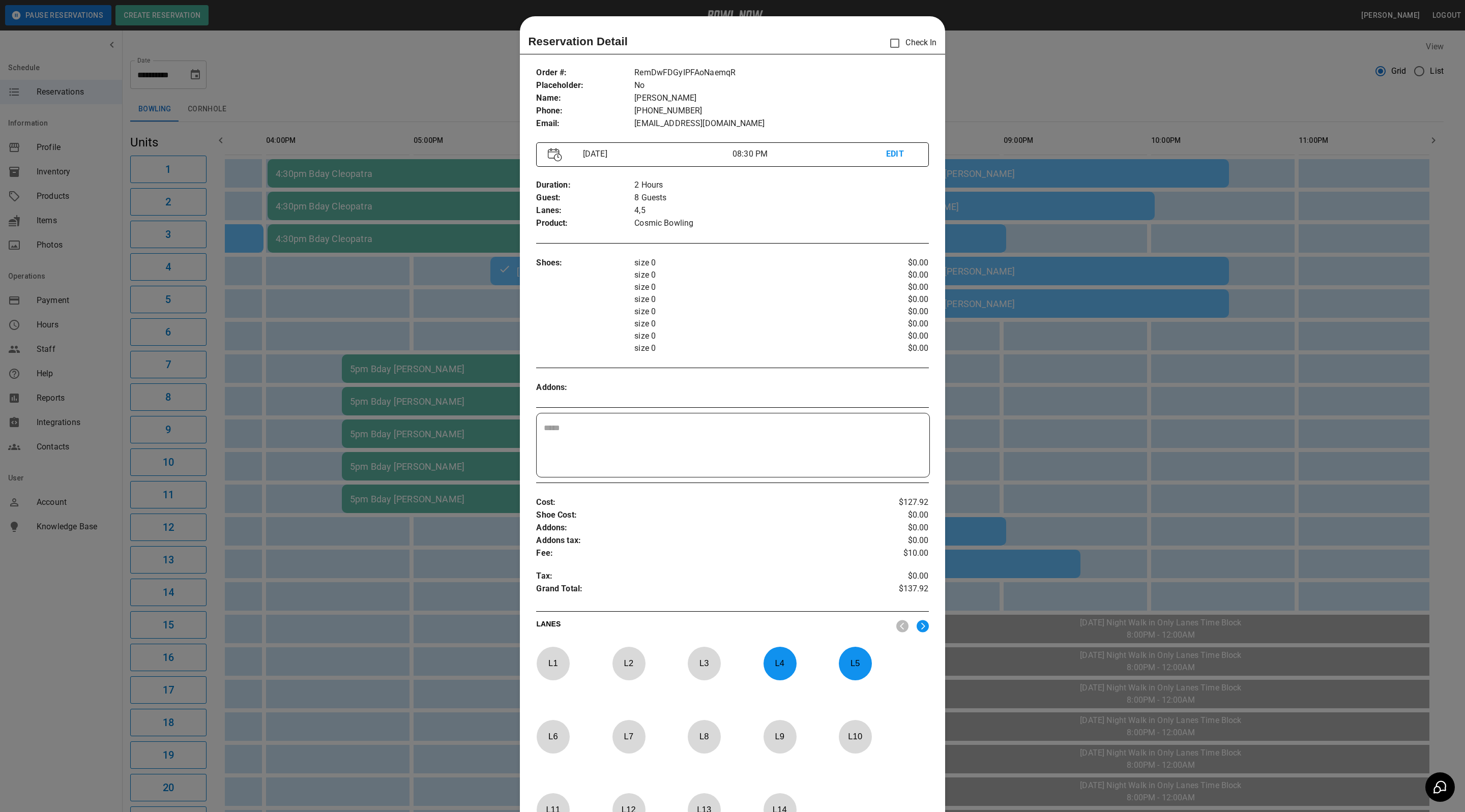
click at [1104, 81] on div at bounding box center [732, 406] width 1465 height 812
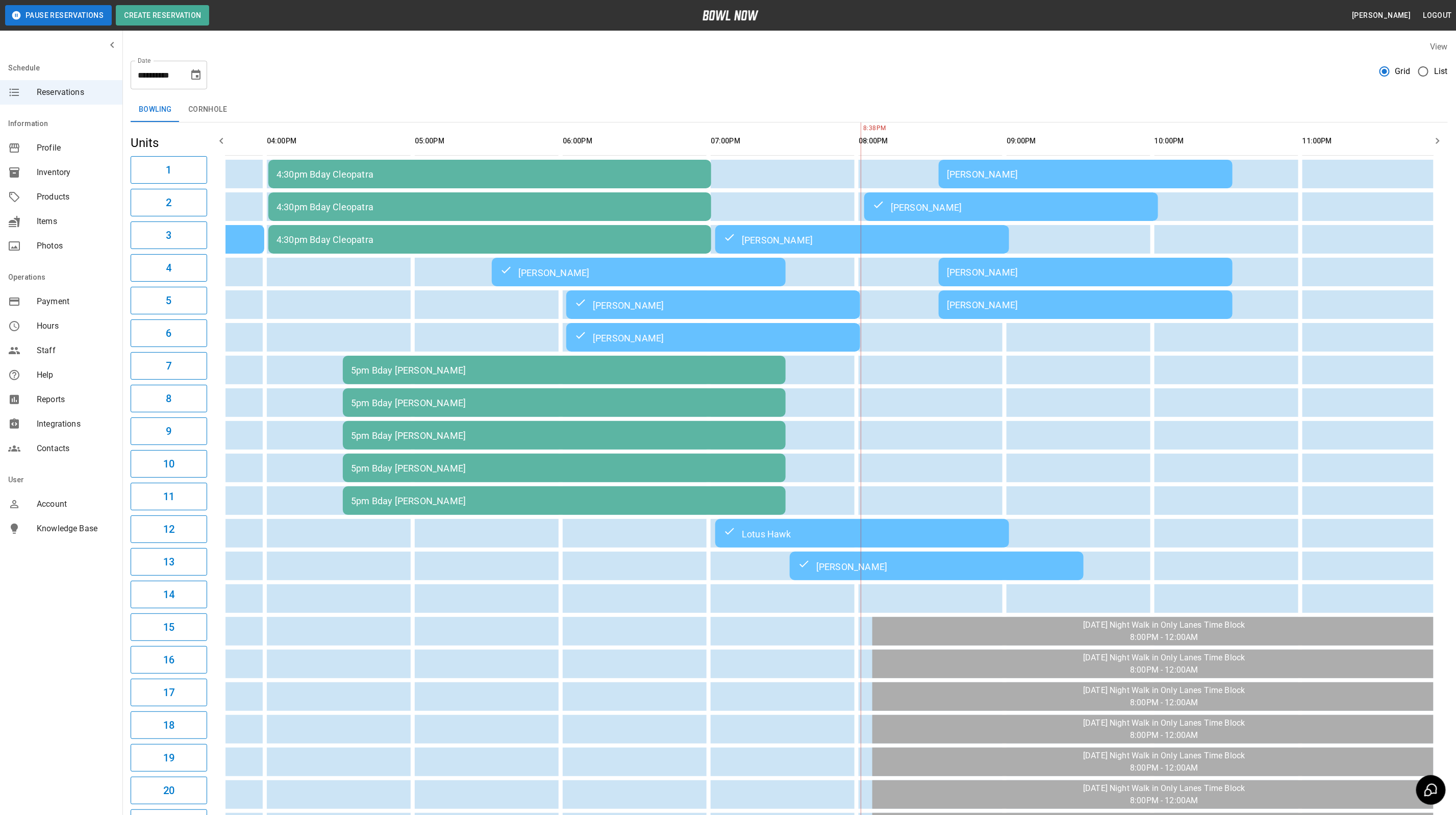
click at [1028, 290] on td "[PERSON_NAME]" at bounding box center [1085, 304] width 294 height 29
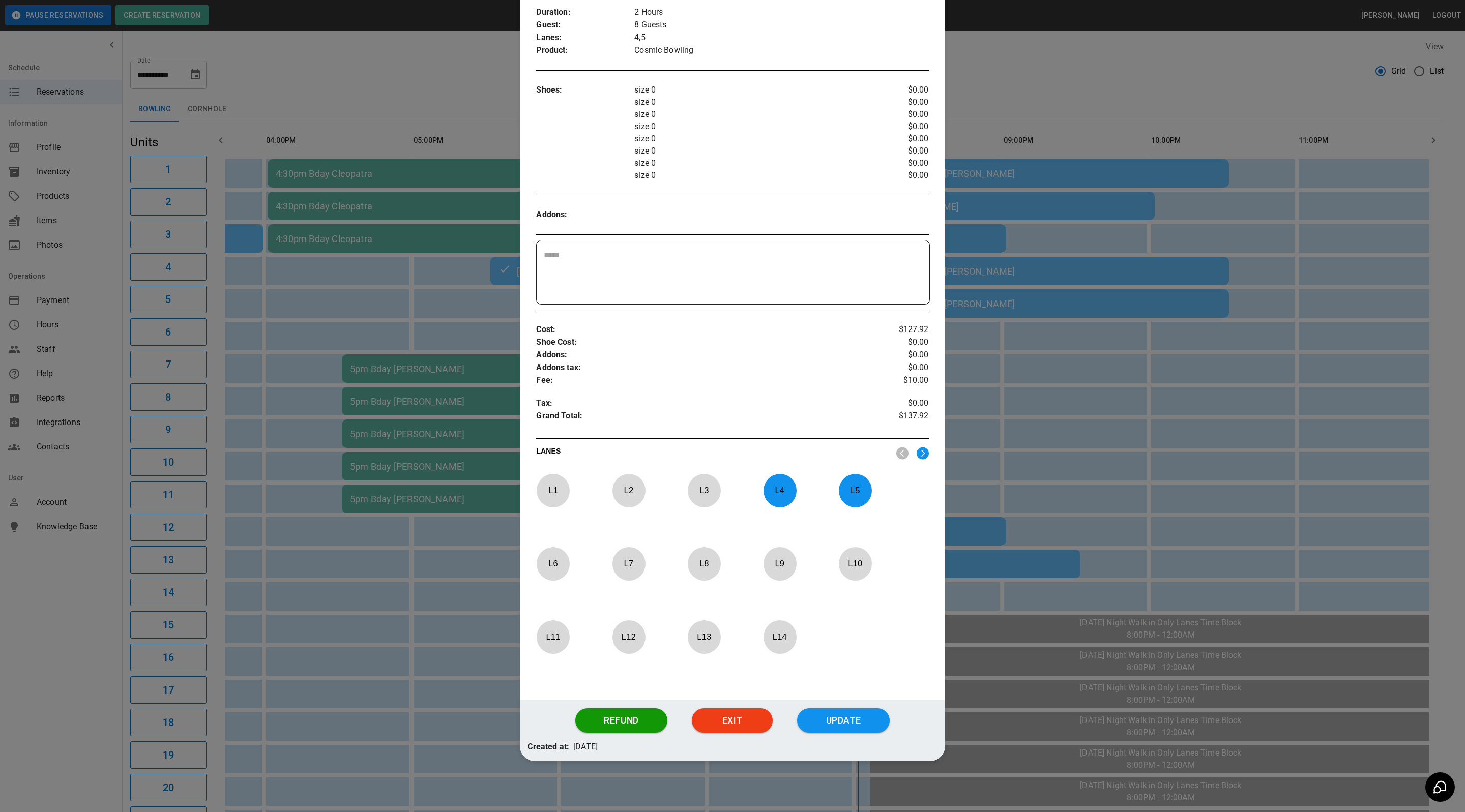
scroll to position [175, 0]
click at [611, 723] on button "Refund" at bounding box center [621, 720] width 92 height 24
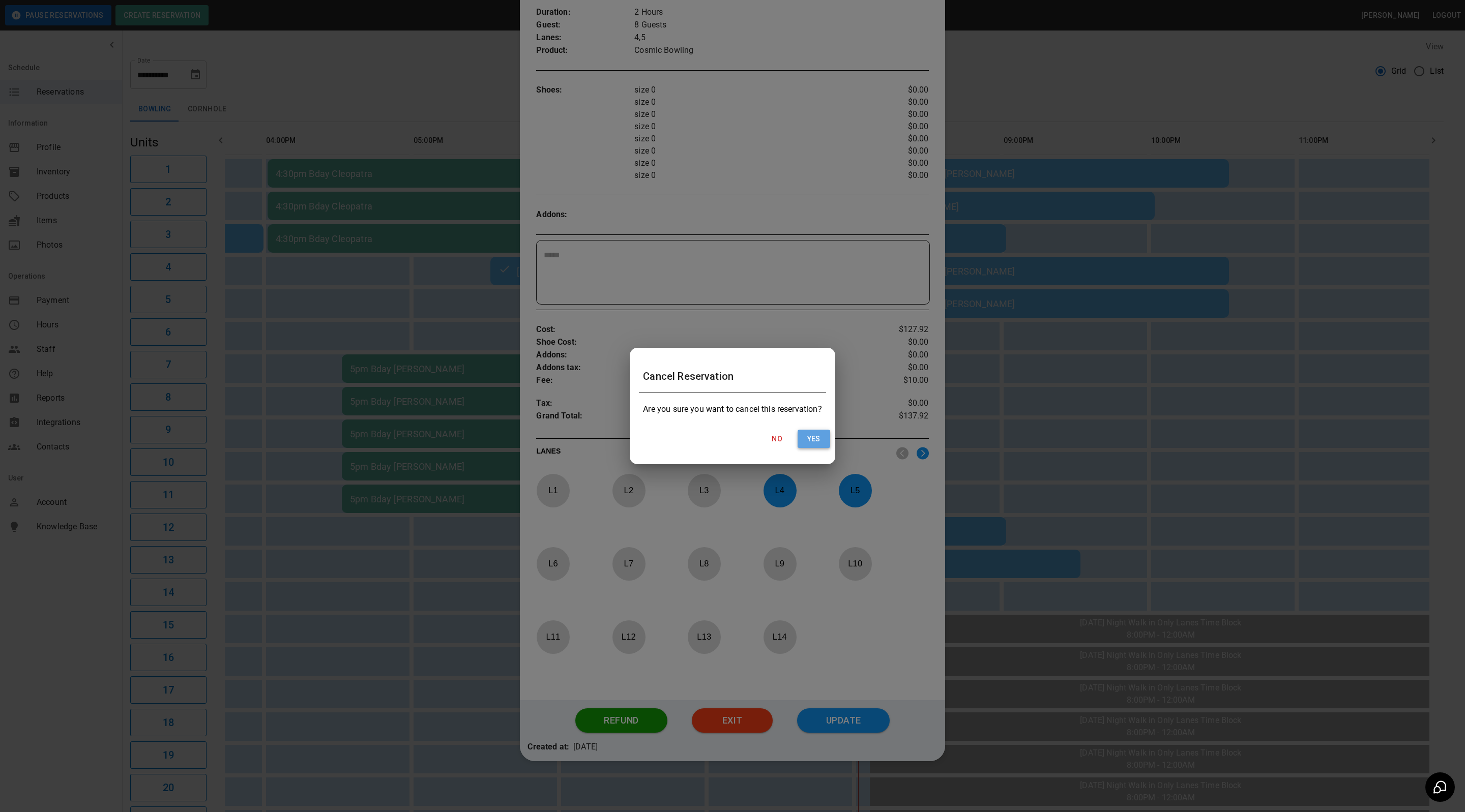
click at [817, 436] on button "Yes" at bounding box center [813, 439] width 32 height 19
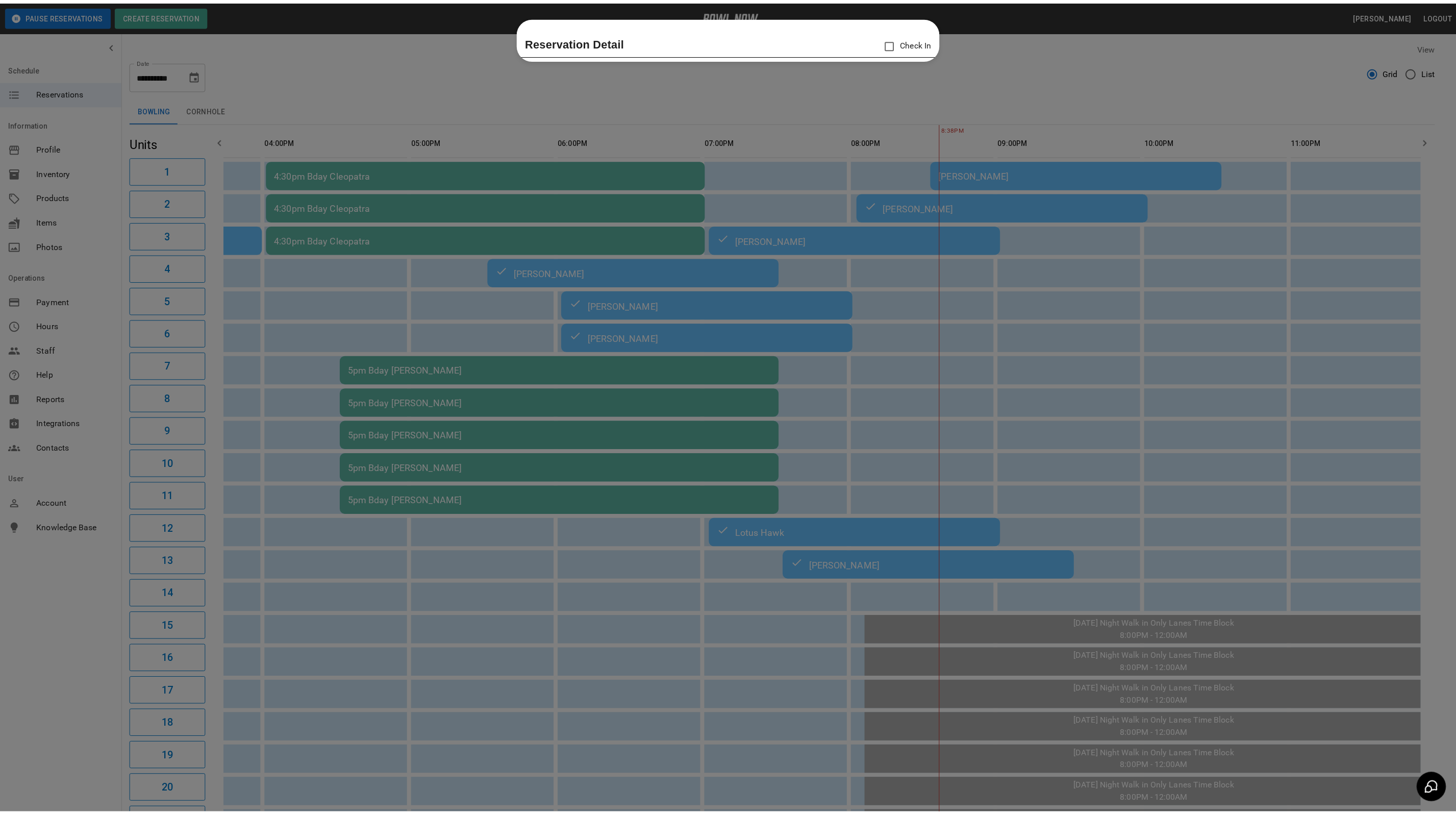
scroll to position [0, 0]
